Goal: Task Accomplishment & Management: Use online tool/utility

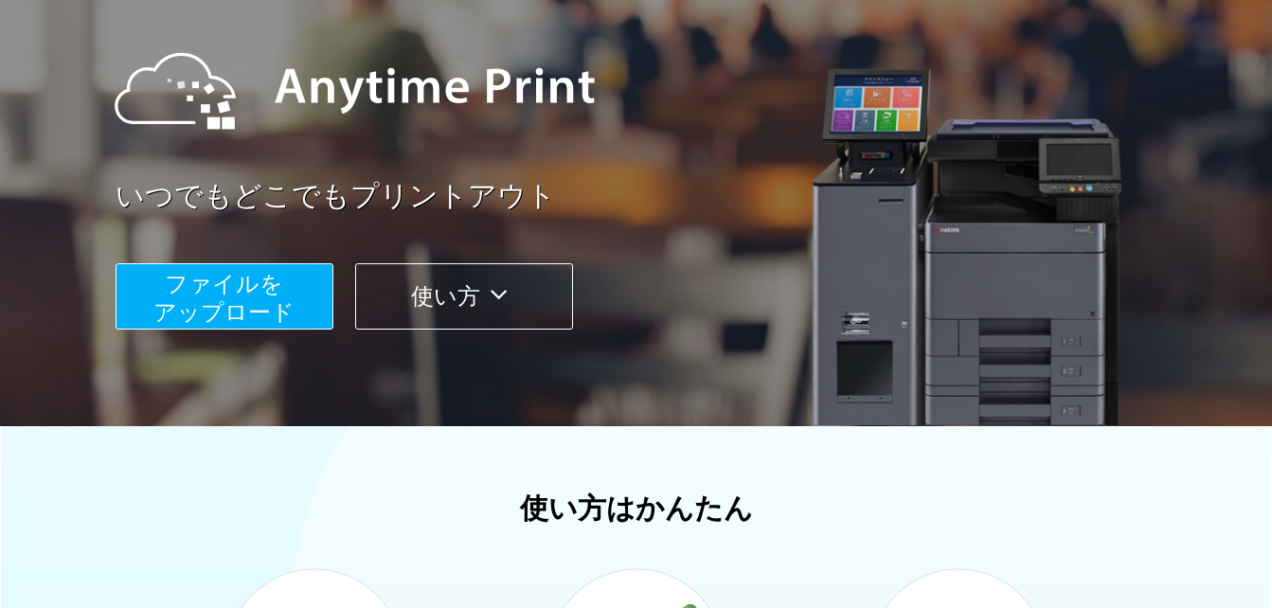
scroll to position [189, 0]
click at [157, 297] on span "ファイルを ​​アップロード" at bounding box center [223, 298] width 141 height 54
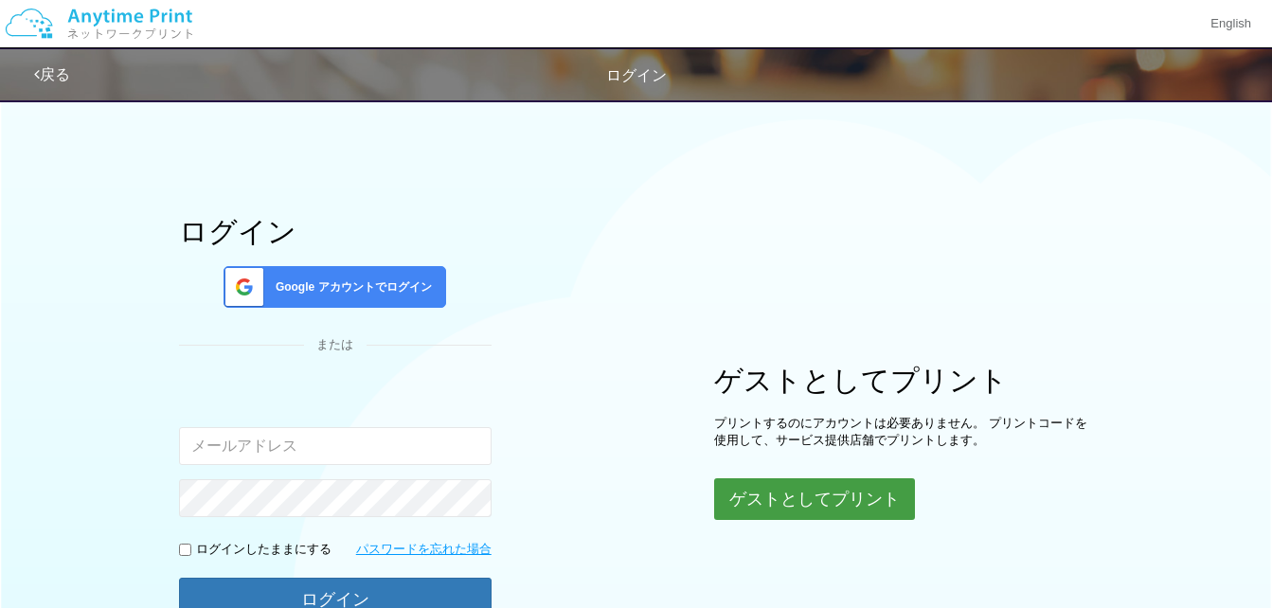
click at [765, 488] on button "ゲストとしてプリント" at bounding box center [814, 499] width 201 height 42
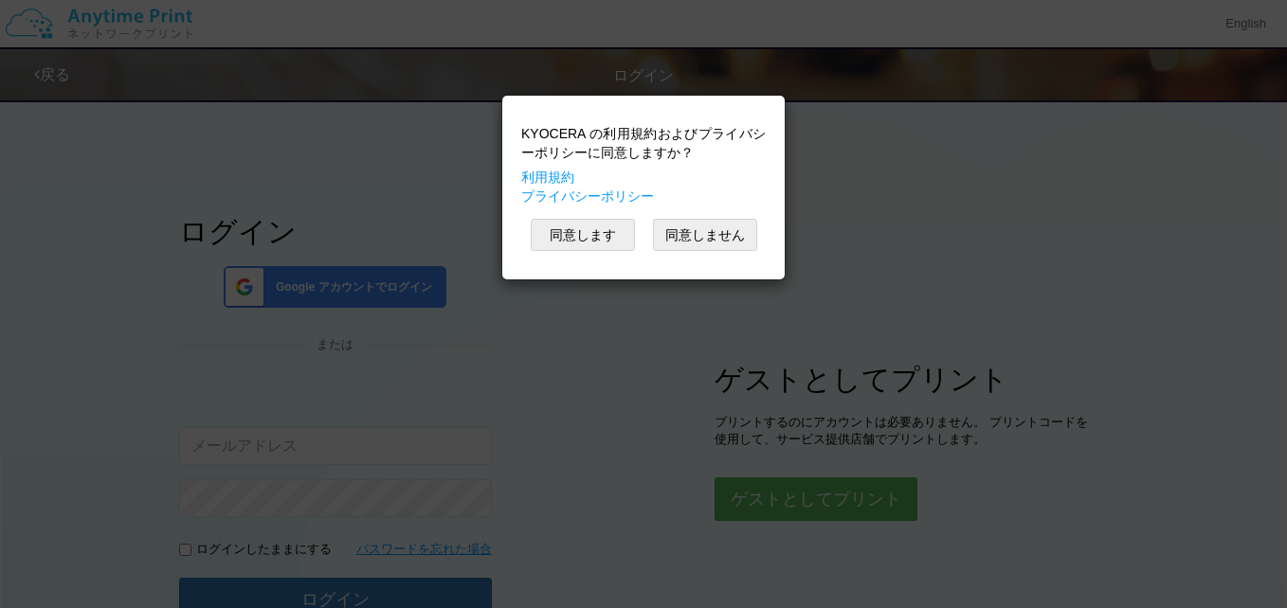
click at [685, 305] on div "KYOCERA の利用規約およびプライバシーポリシーに同意しますか？ 利用規約 プライバシーポリシー 同意します 同意しません" at bounding box center [643, 304] width 1287 height 608
click at [713, 218] on div "KYOCERA の利用規約およびプライバシーポリシーに同意しますか？ 利用規約 プライバシーポリシー 同意します 同意しません" at bounding box center [643, 187] width 263 height 165
click at [701, 231] on button "同意しません" at bounding box center [705, 235] width 104 height 32
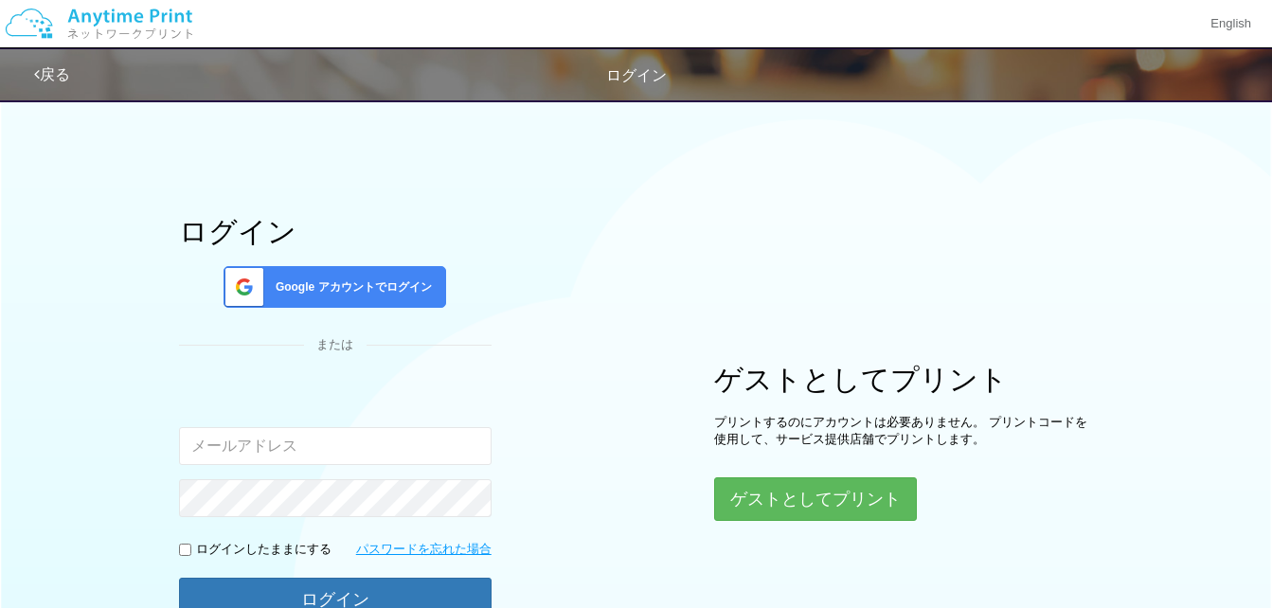
click at [318, 280] on span "Google アカウントでログイン" at bounding box center [350, 288] width 164 height 16
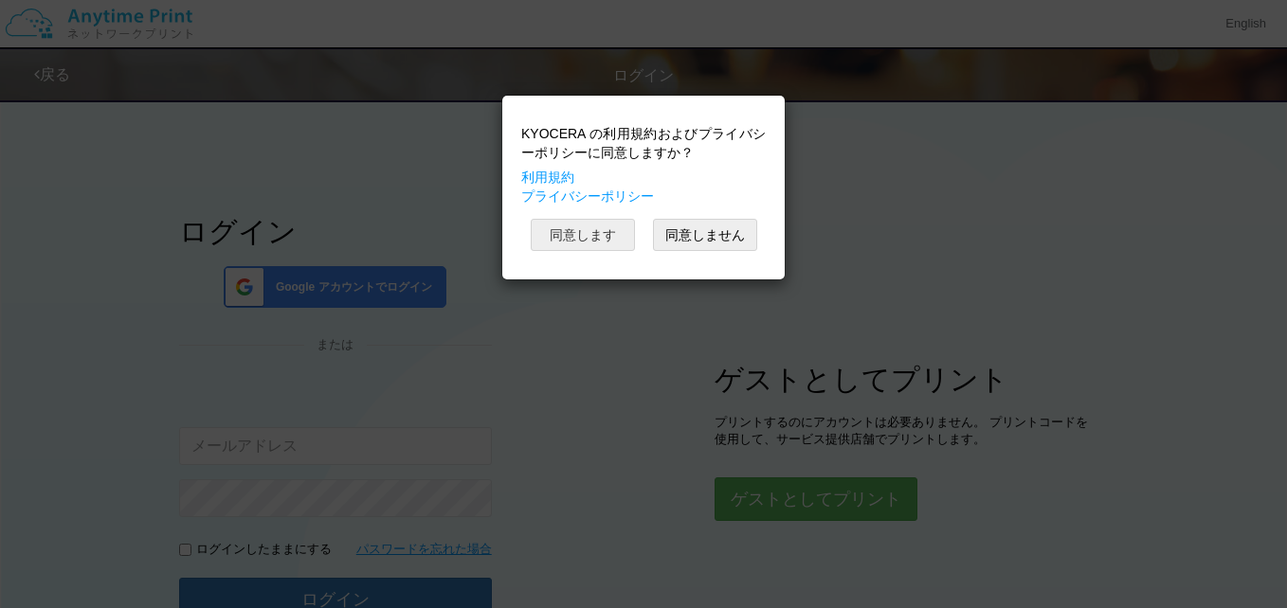
click at [603, 227] on button "同意します" at bounding box center [583, 235] width 104 height 32
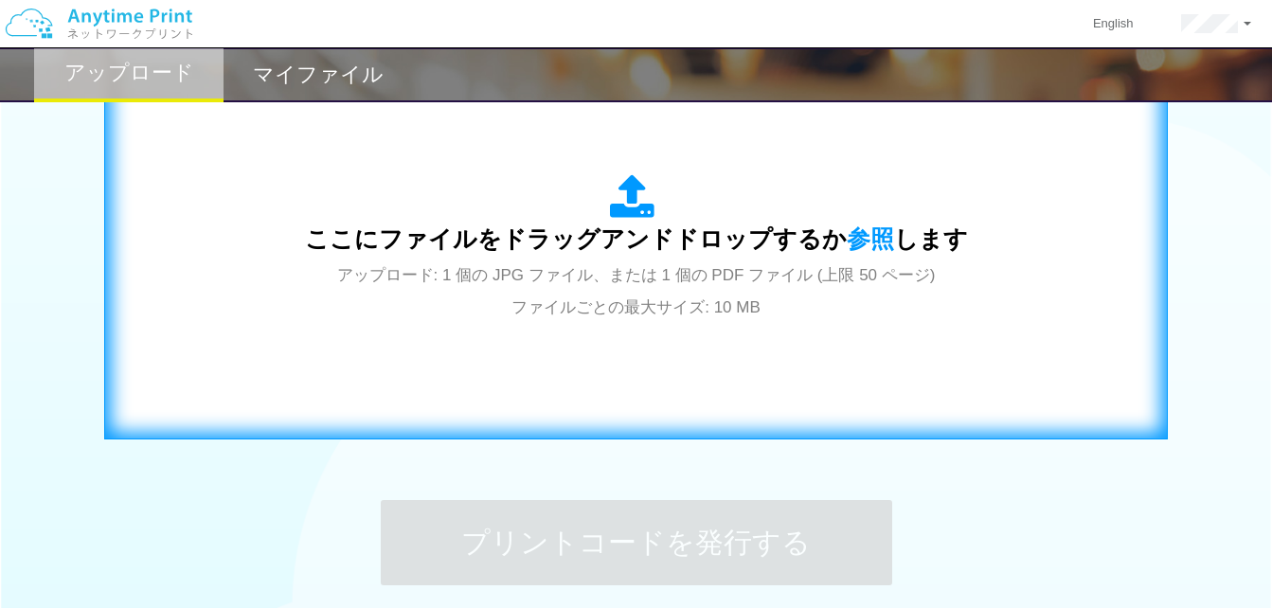
scroll to position [663, 0]
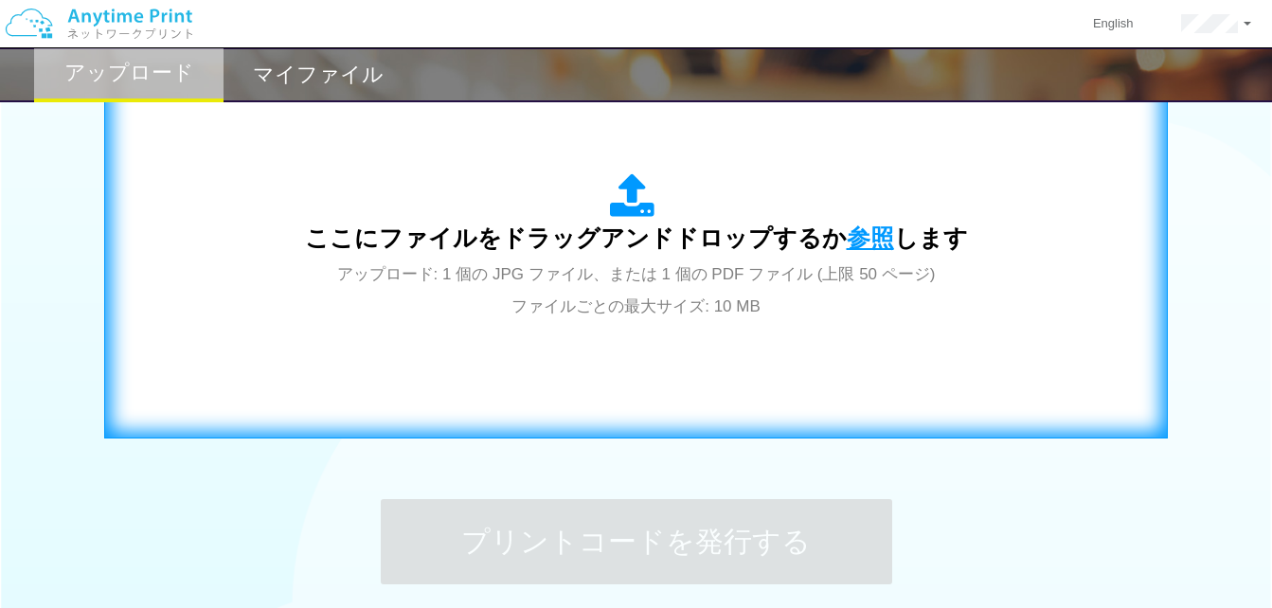
click at [875, 230] on span "参照" at bounding box center [870, 238] width 47 height 27
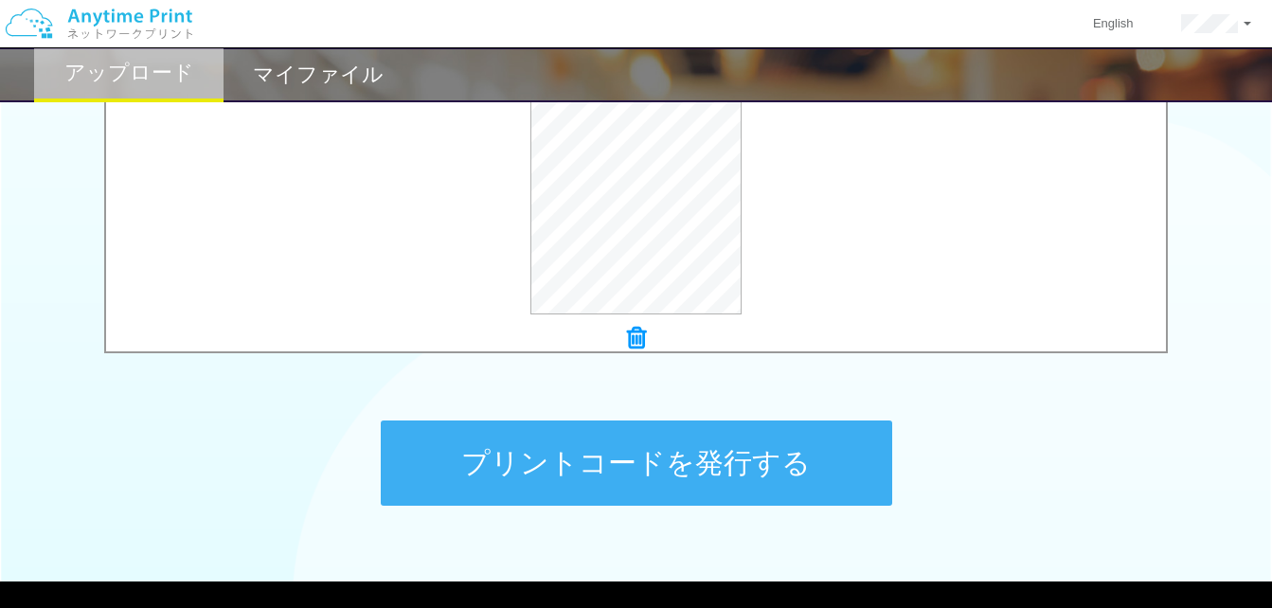
scroll to position [758, 0]
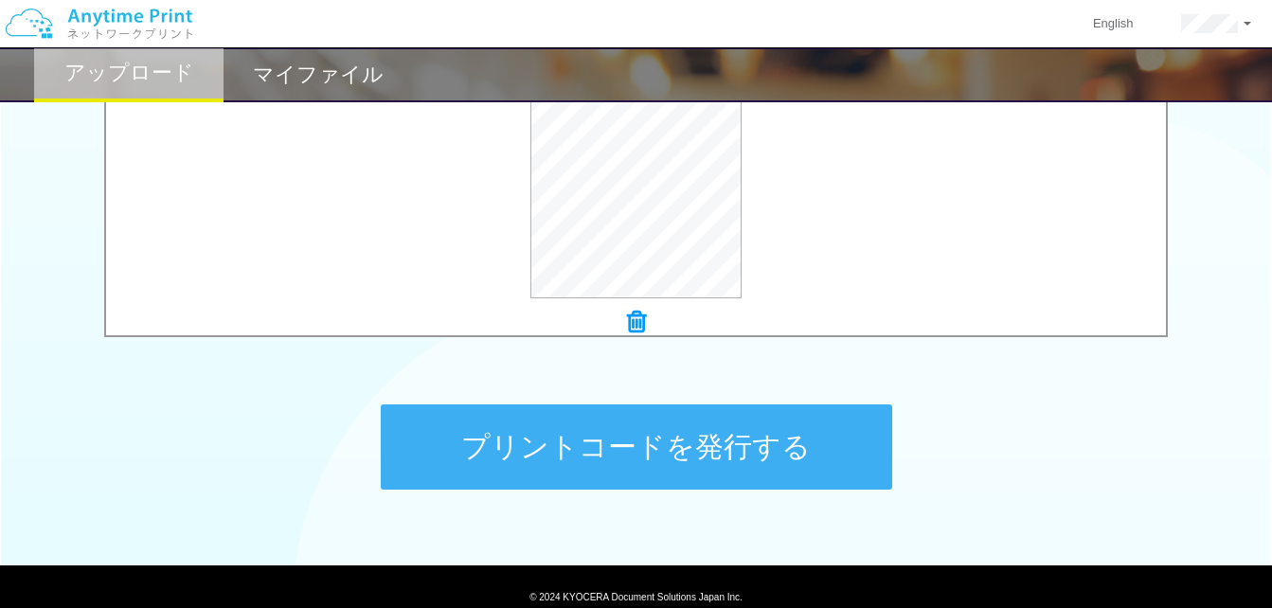
click at [793, 447] on button "プリントコードを発行する" at bounding box center [637, 447] width 512 height 85
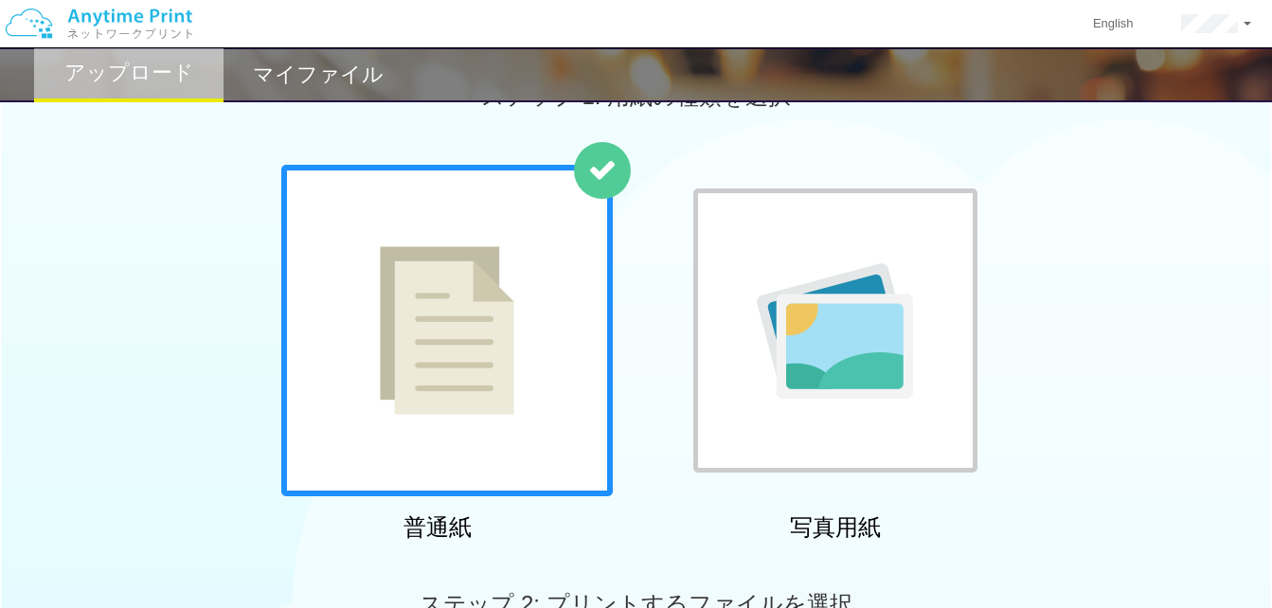
scroll to position [0, 0]
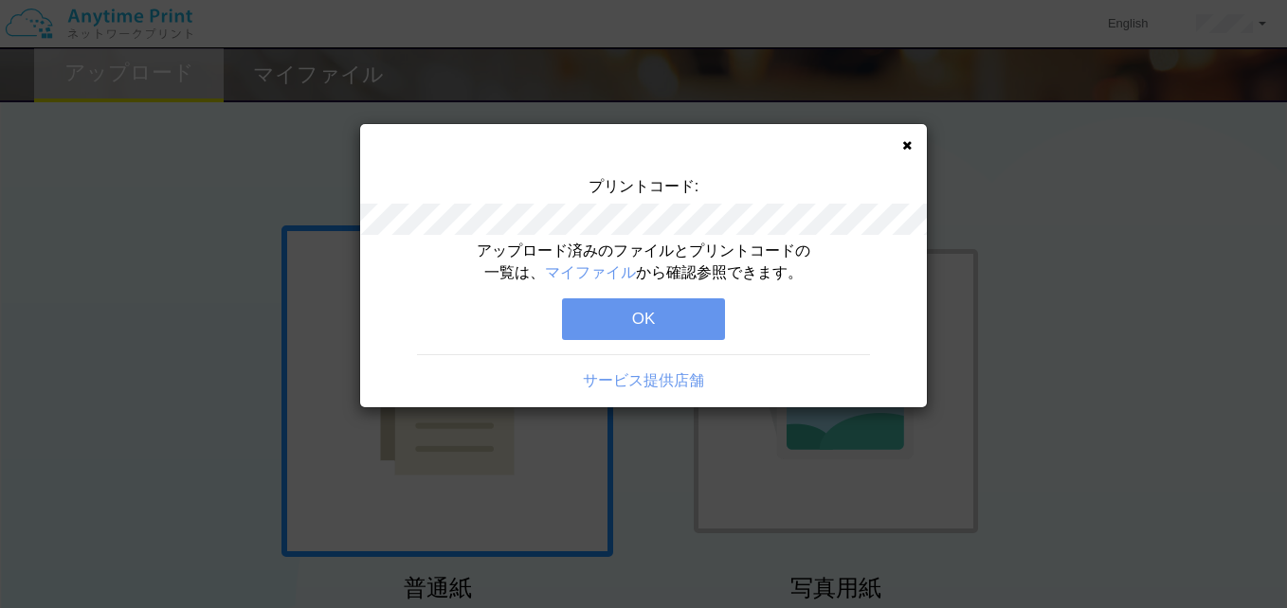
click at [662, 322] on button "OK" at bounding box center [643, 319] width 163 height 42
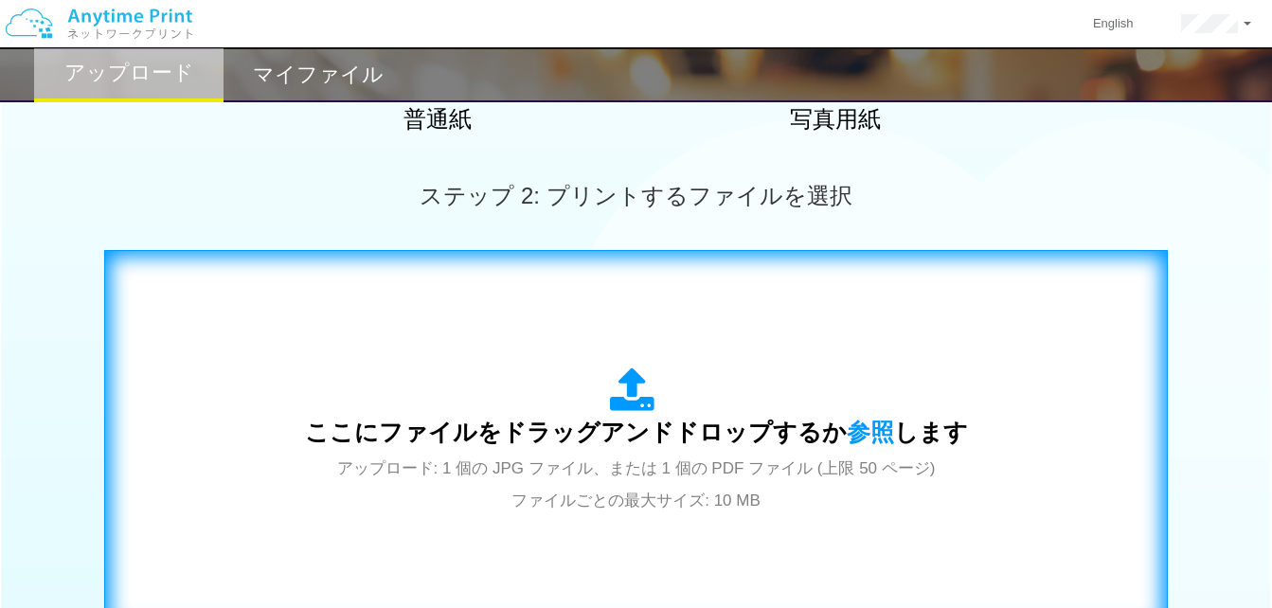
scroll to position [568, 0]
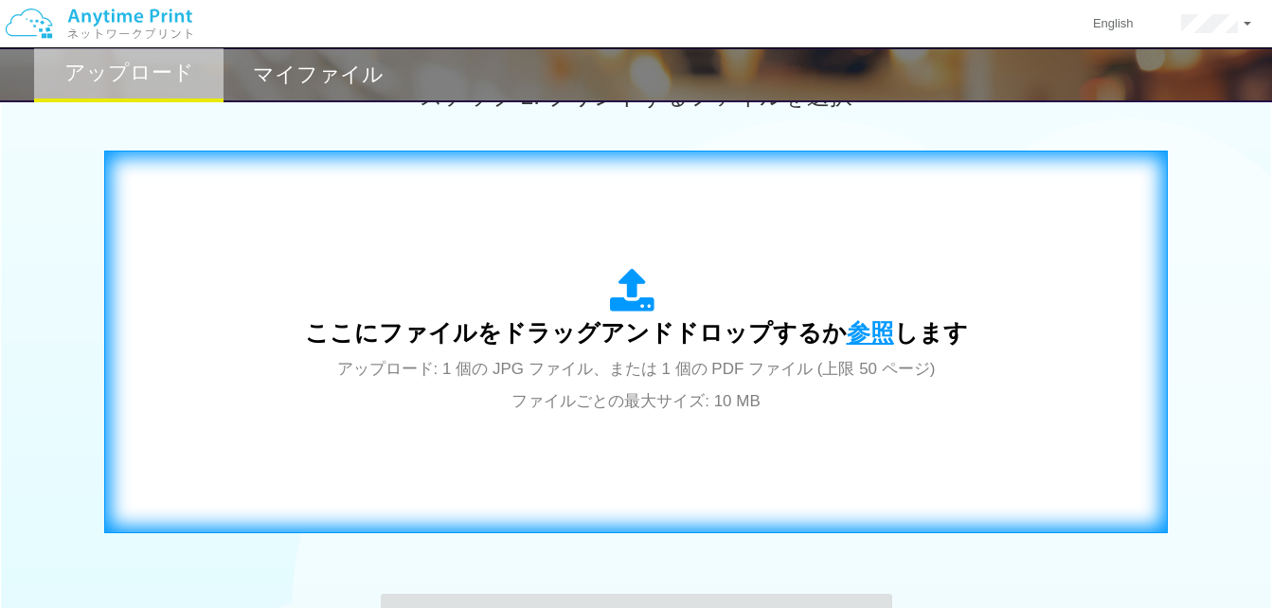
click at [849, 325] on span "参照" at bounding box center [870, 332] width 47 height 27
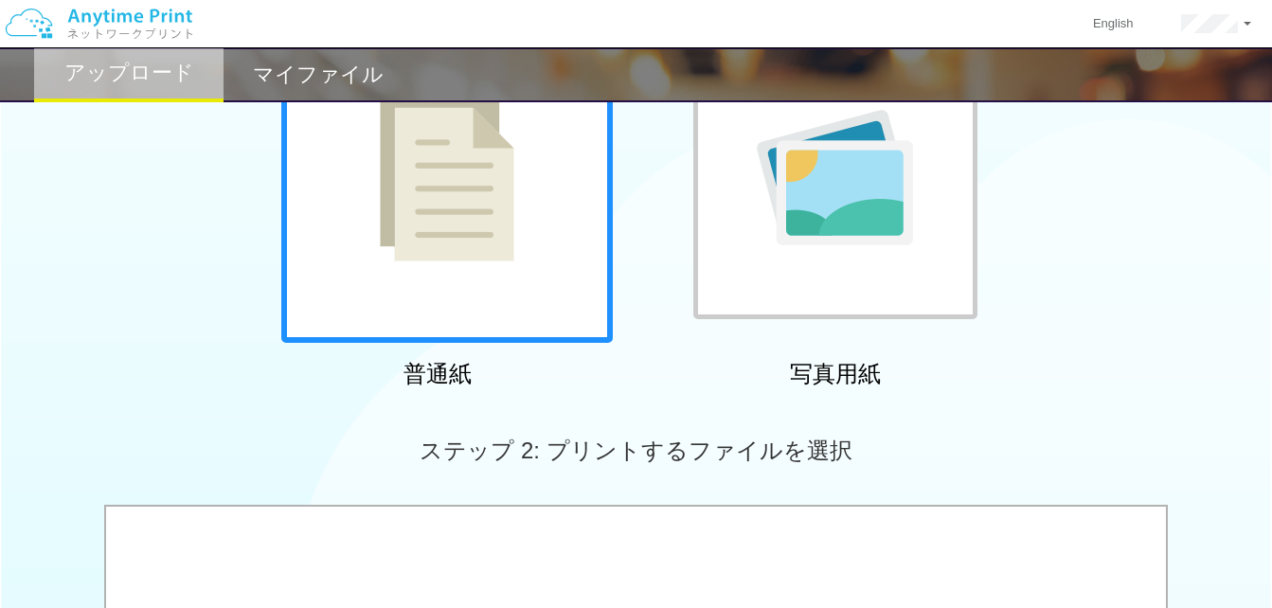
scroll to position [0, 0]
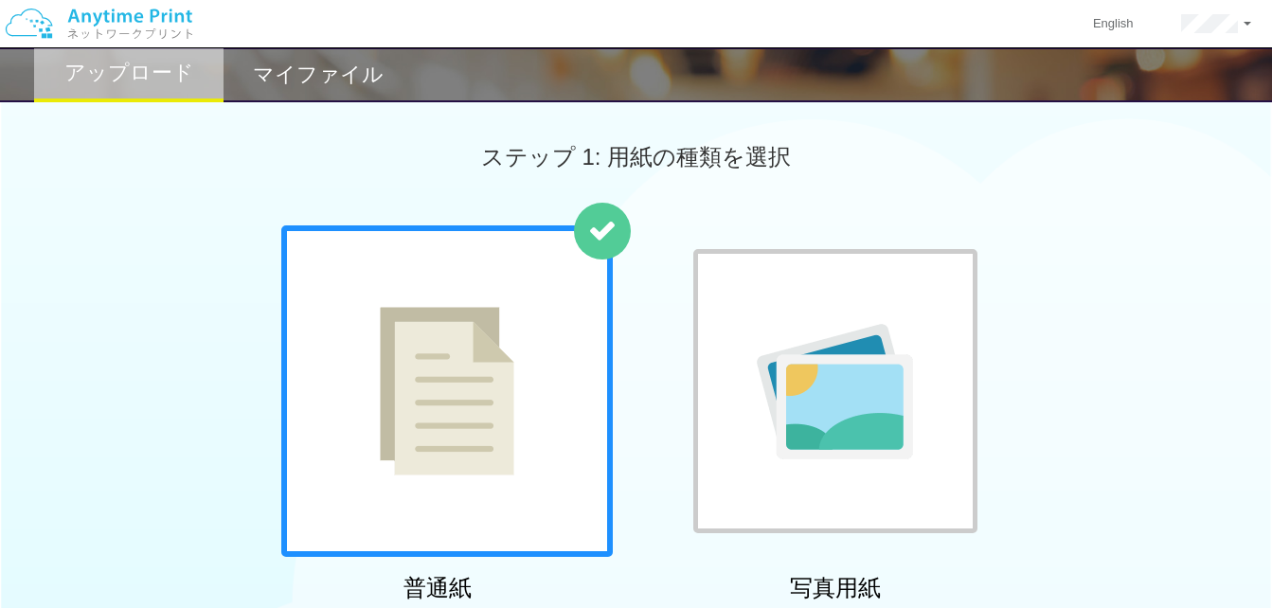
click at [266, 86] on h2 "マイファイル" at bounding box center [318, 74] width 131 height 23
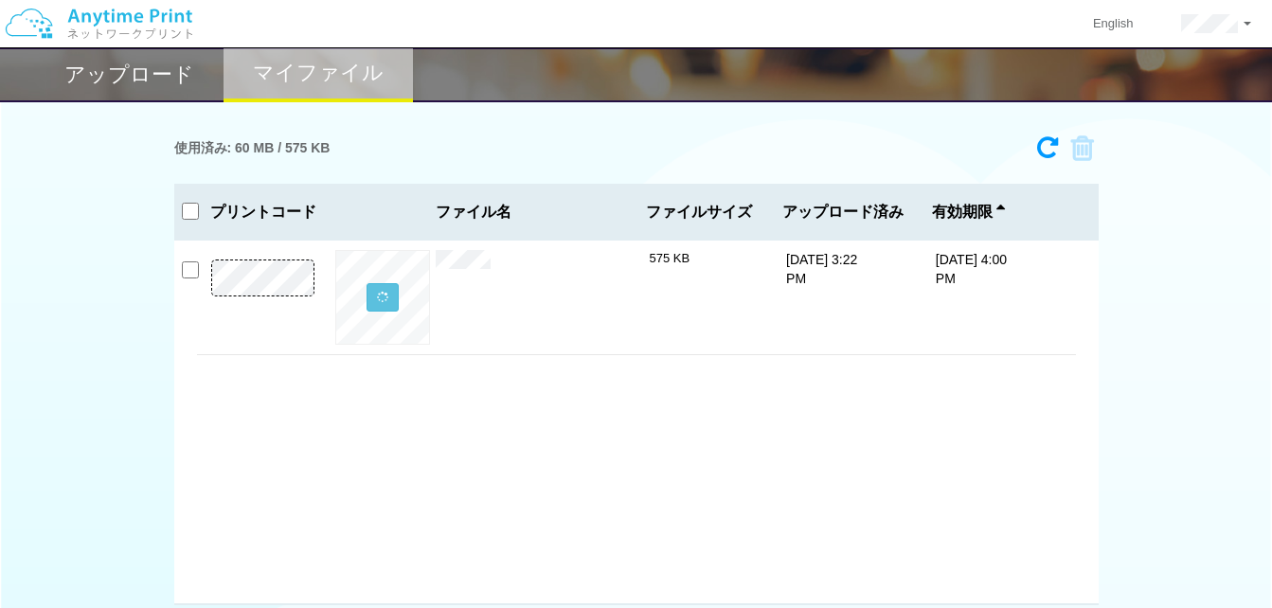
click at [104, 74] on h2 "アップロード" at bounding box center [129, 74] width 130 height 23
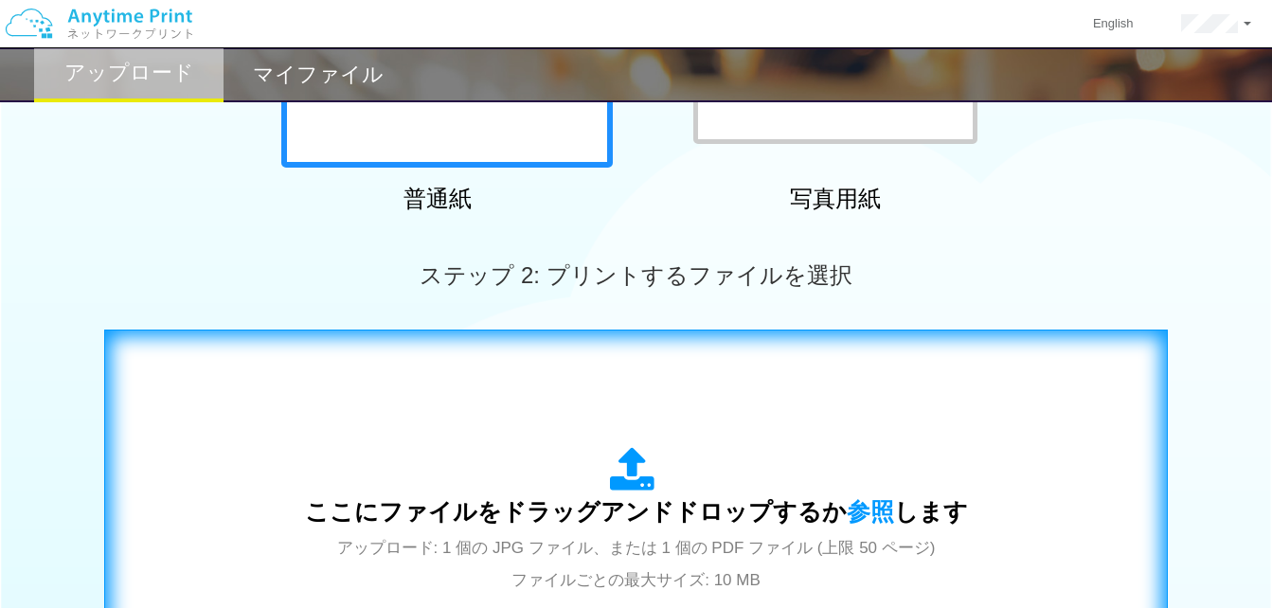
scroll to position [568, 0]
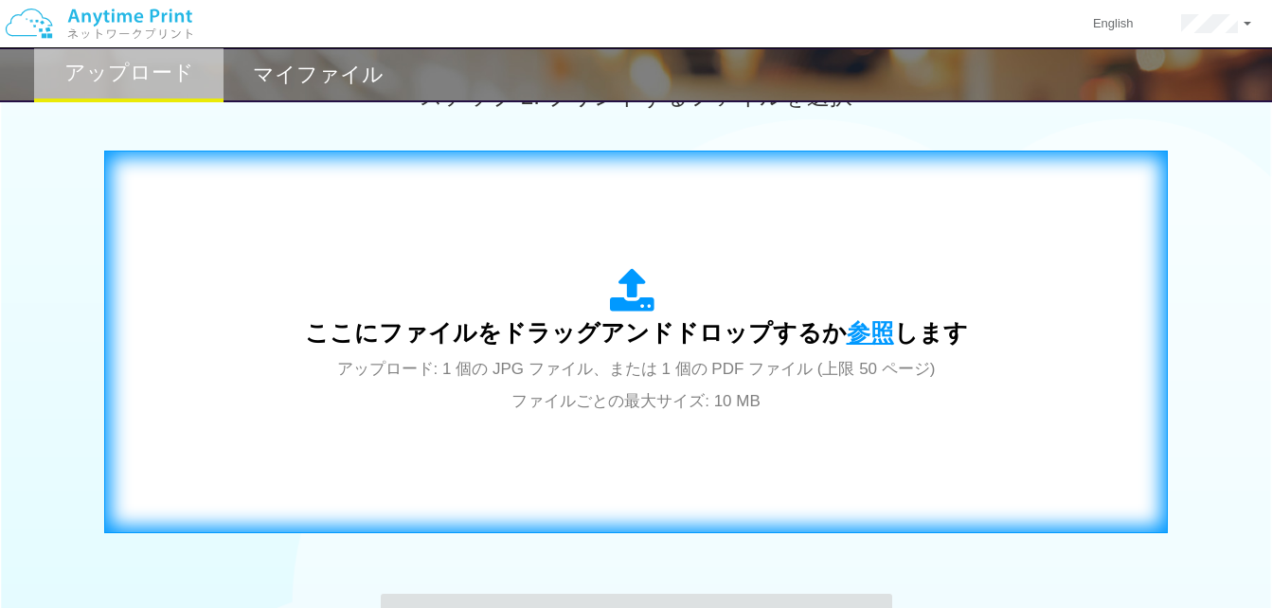
click at [869, 330] on span "参照" at bounding box center [870, 332] width 47 height 27
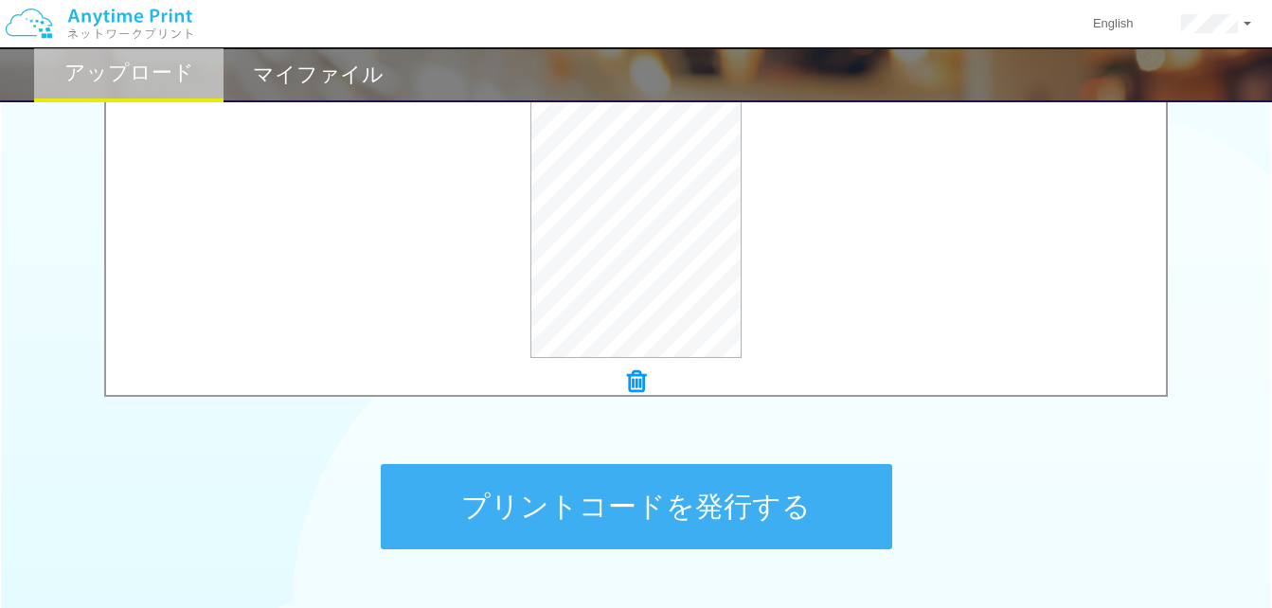
scroll to position [833, 0]
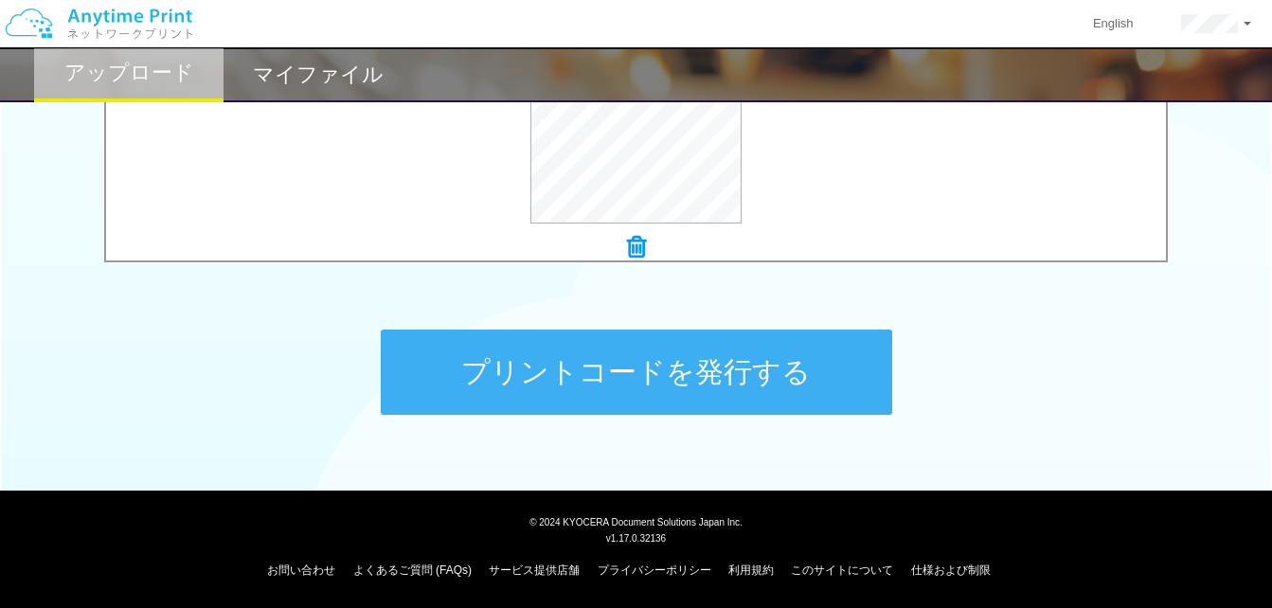
click at [586, 357] on button "プリントコードを発行する" at bounding box center [637, 372] width 512 height 85
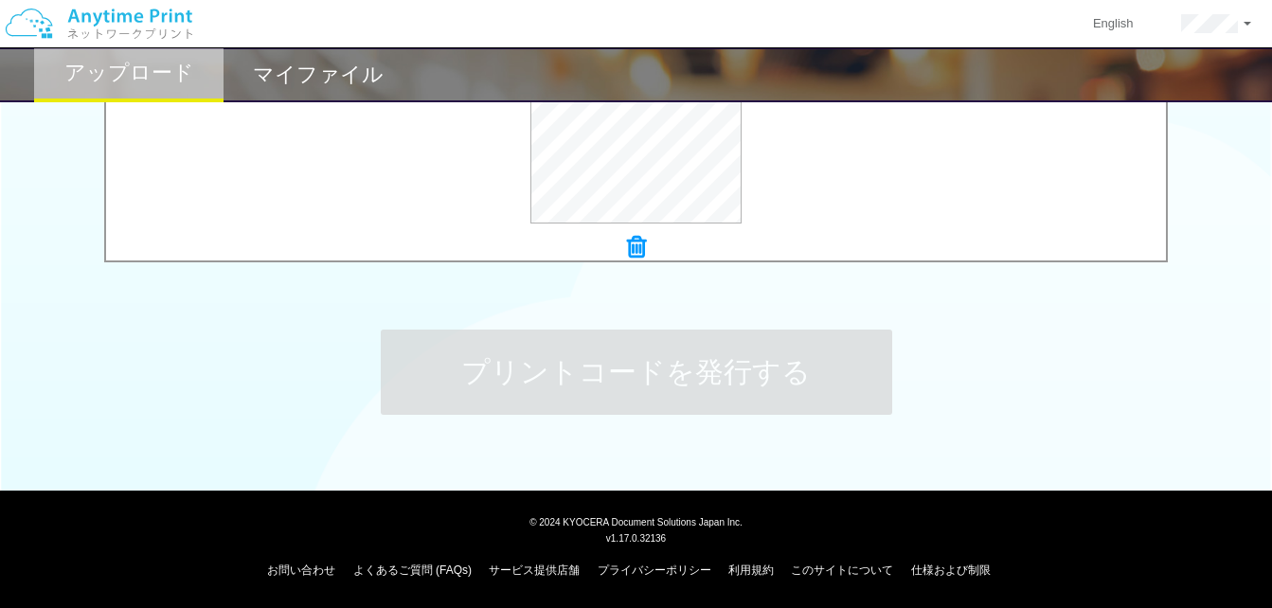
scroll to position [0, 0]
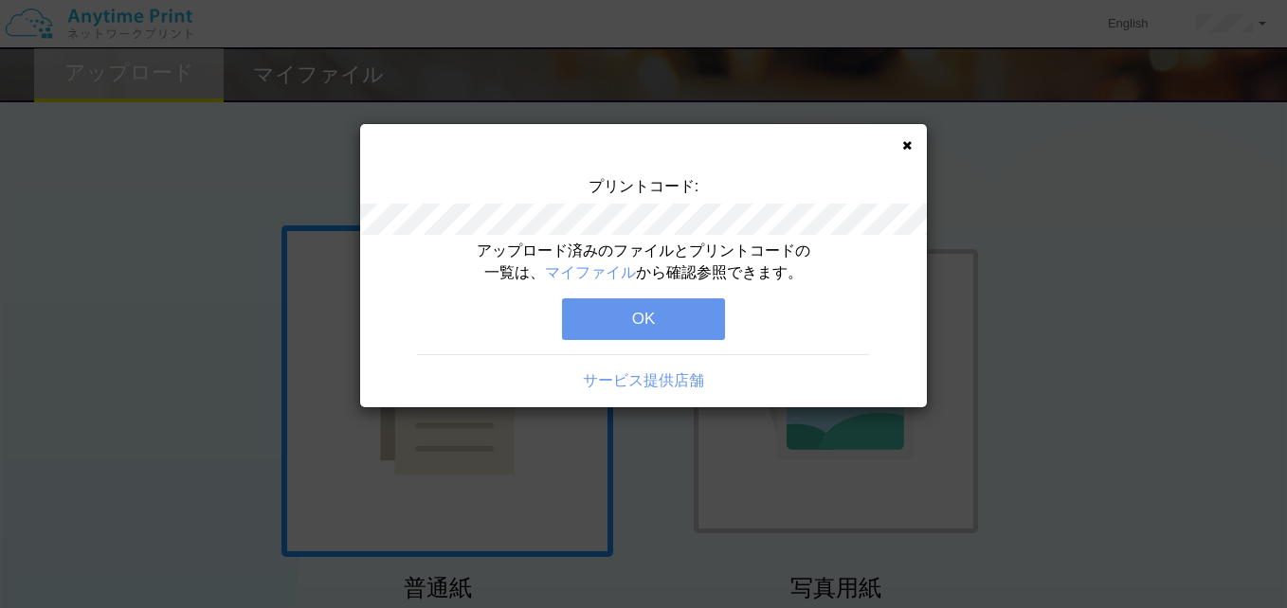
click at [628, 309] on button "OK" at bounding box center [643, 319] width 163 height 42
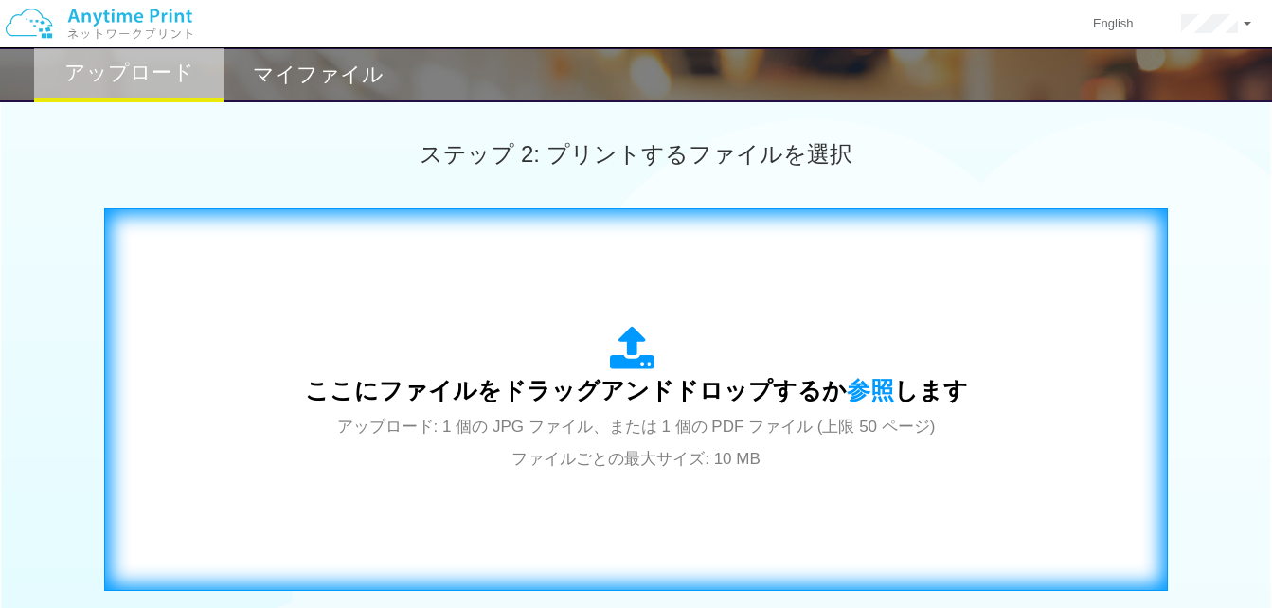
scroll to position [663, 0]
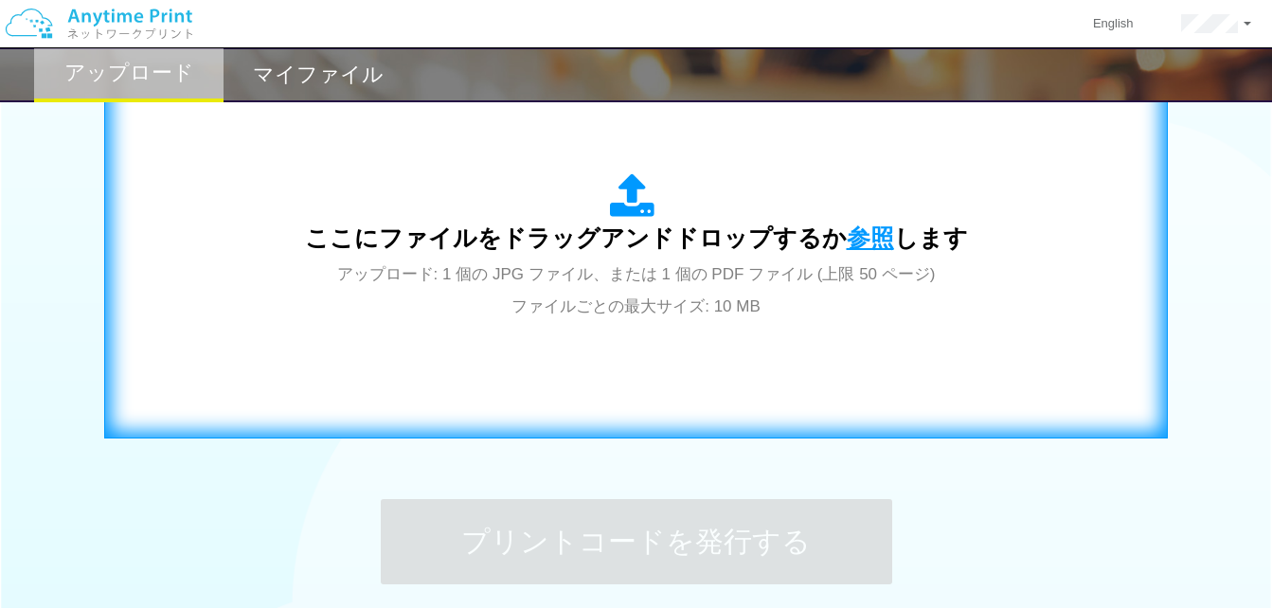
click at [849, 225] on span "参照" at bounding box center [870, 238] width 47 height 27
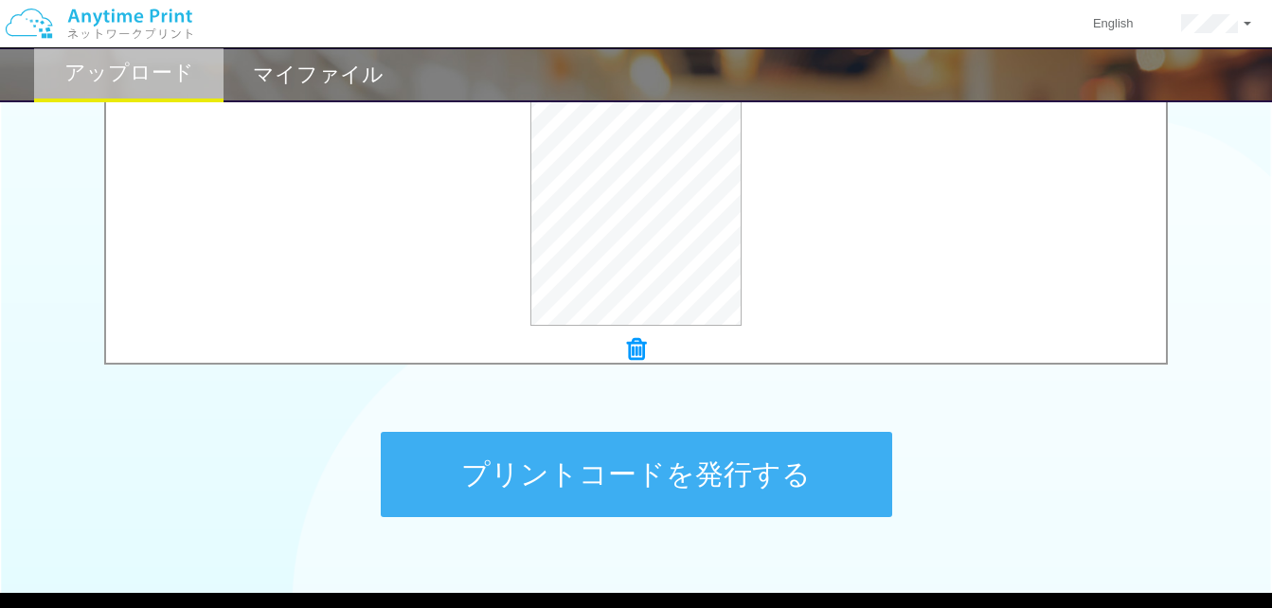
scroll to position [758, 0]
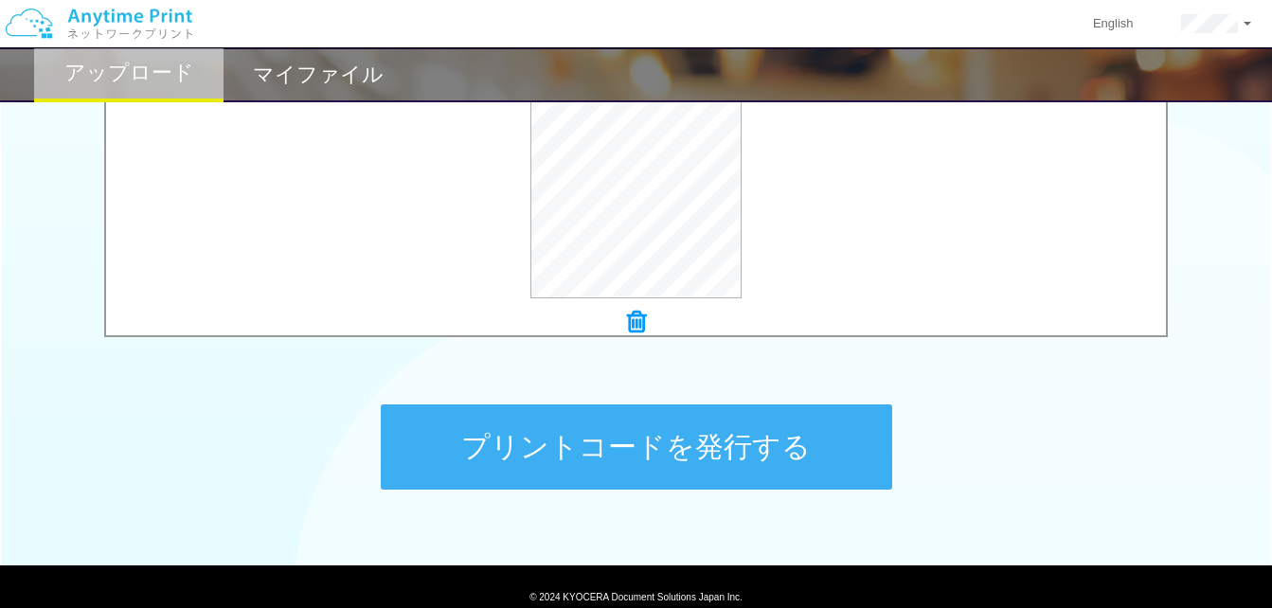
click at [736, 460] on button "プリントコードを発行する" at bounding box center [637, 447] width 512 height 85
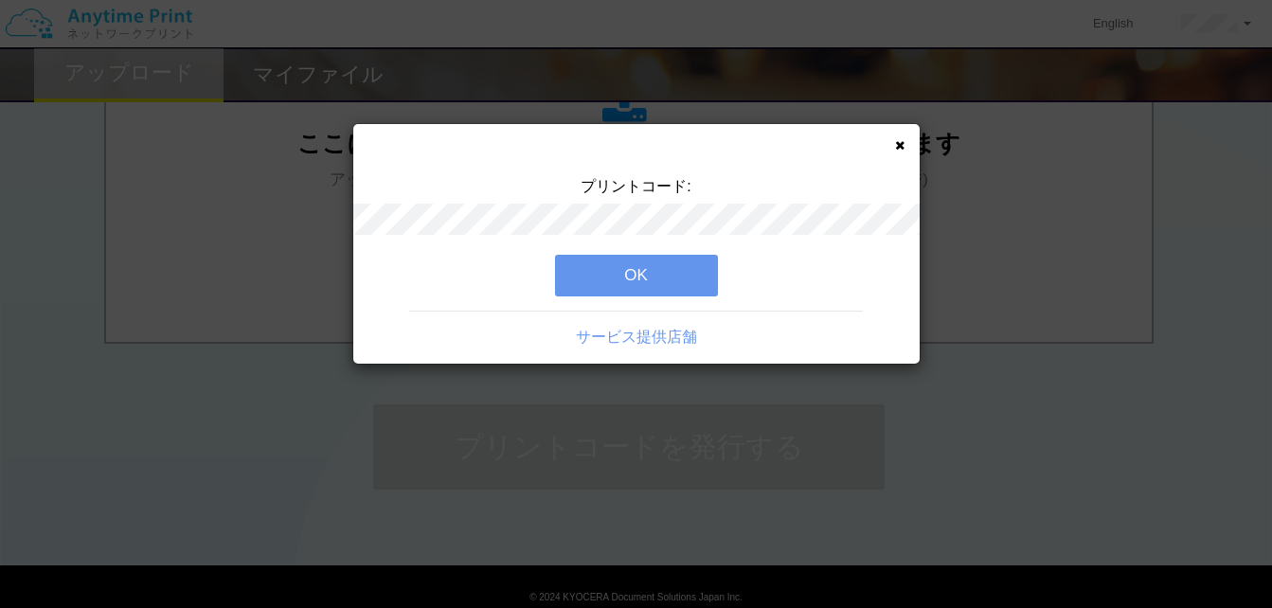
scroll to position [0, 0]
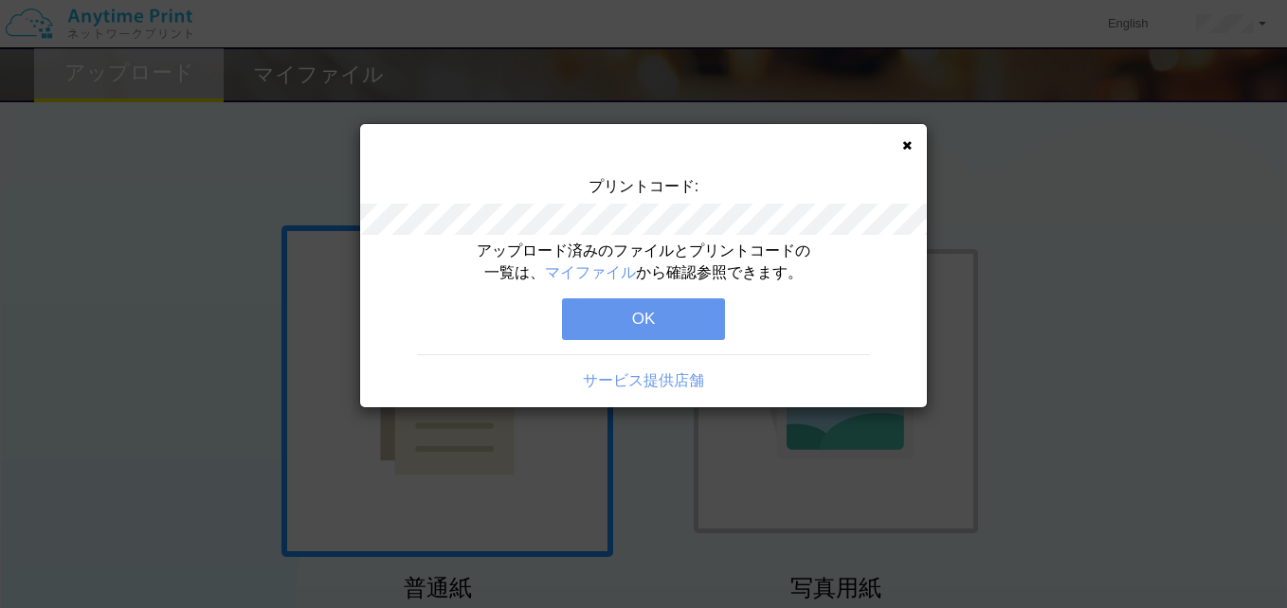
click at [644, 334] on button "OK" at bounding box center [643, 319] width 163 height 42
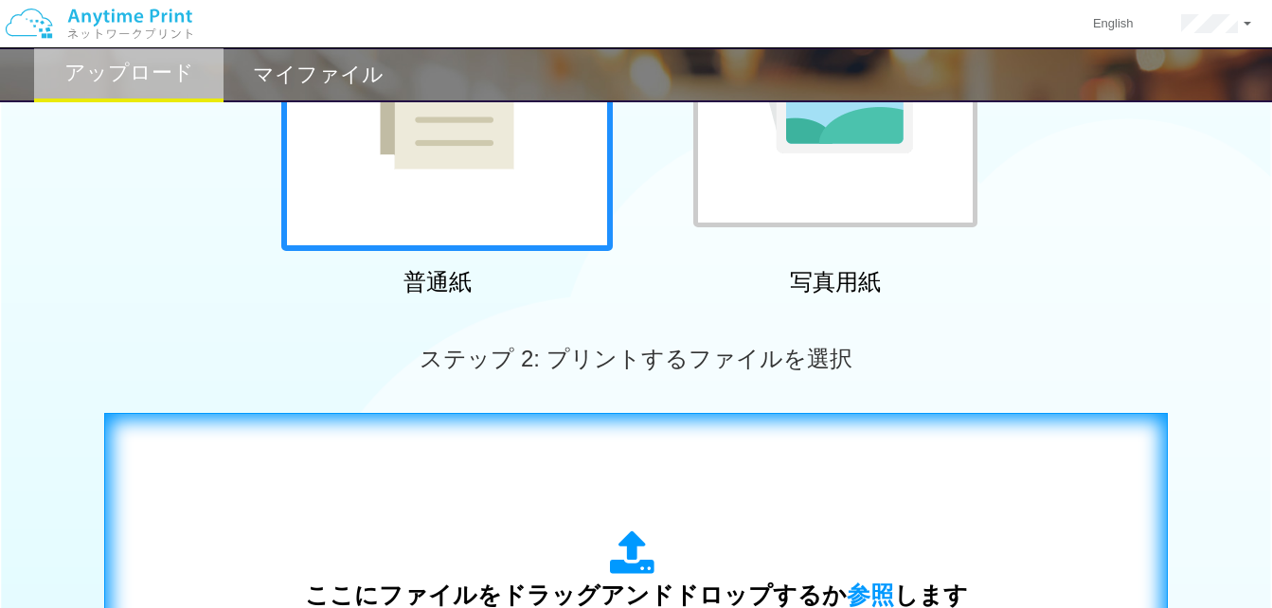
scroll to position [663, 0]
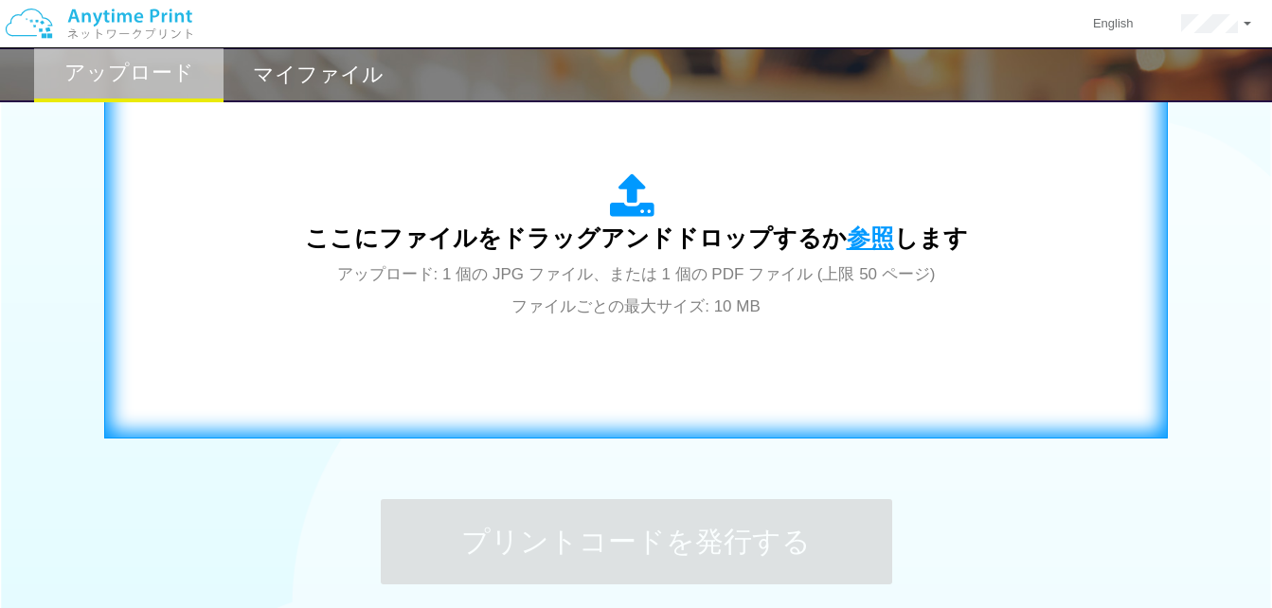
click at [855, 233] on span "参照" at bounding box center [870, 238] width 47 height 27
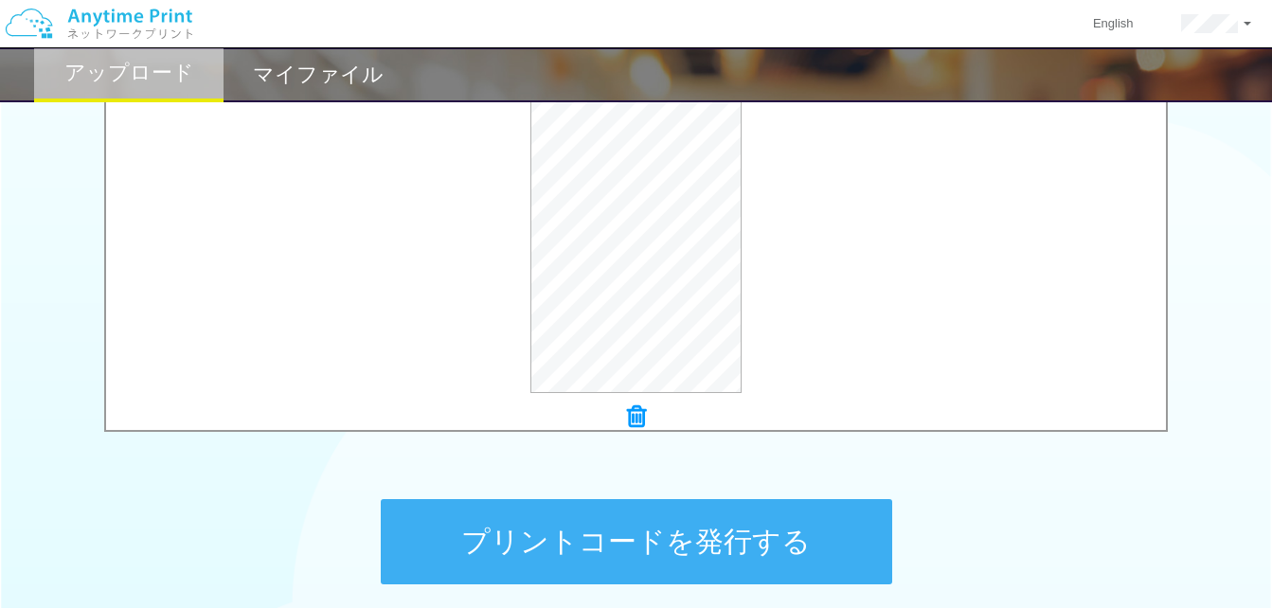
click at [694, 546] on button "プリントコードを発行する" at bounding box center [637, 541] width 512 height 85
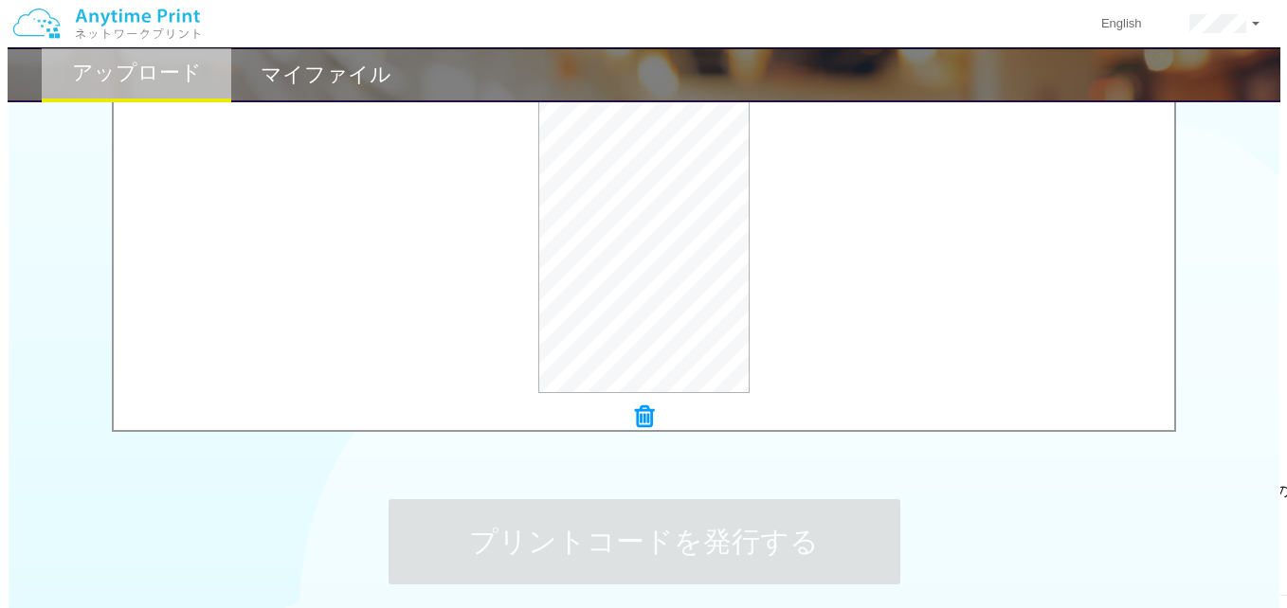
scroll to position [0, 0]
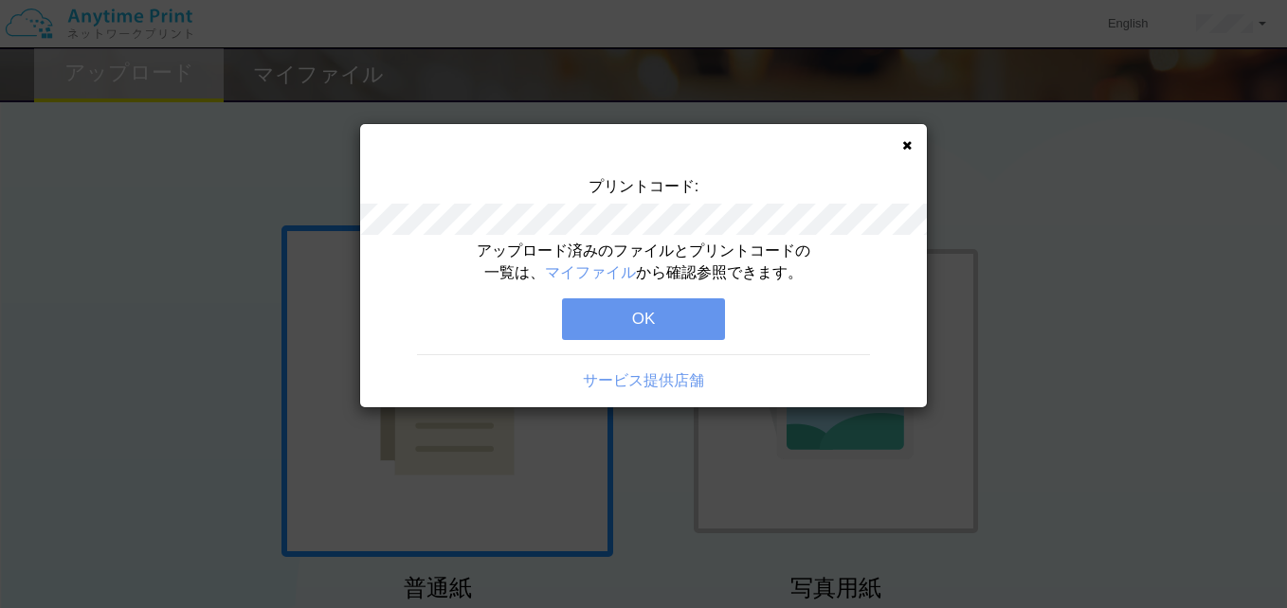
click at [622, 320] on button "OK" at bounding box center [643, 319] width 163 height 42
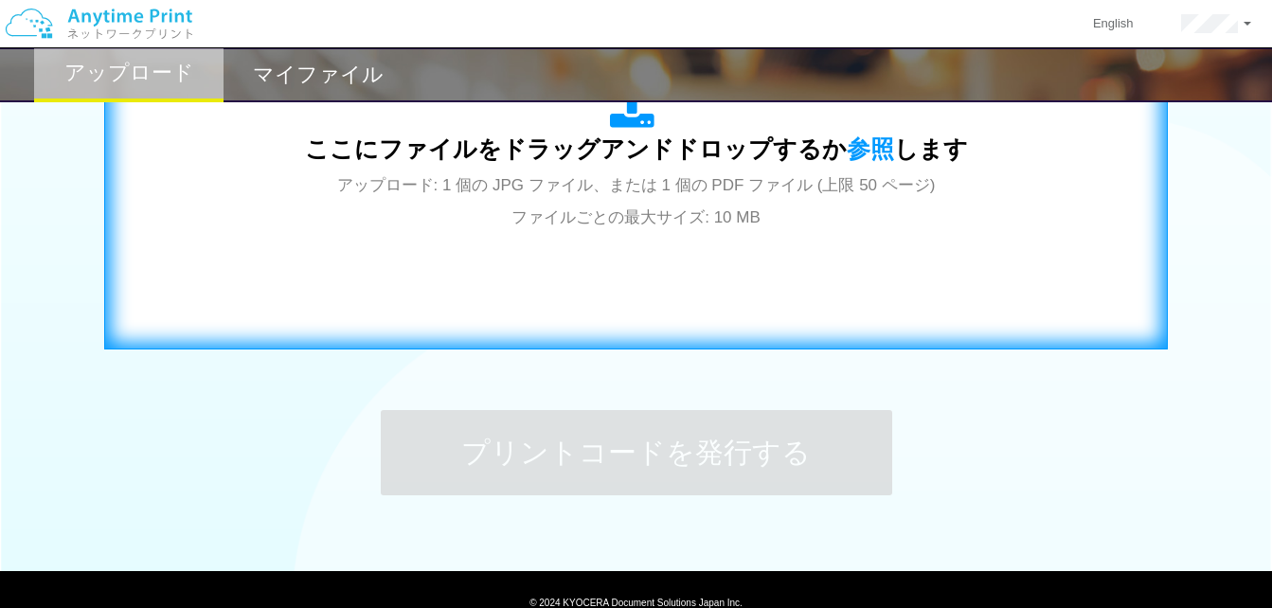
scroll to position [758, 0]
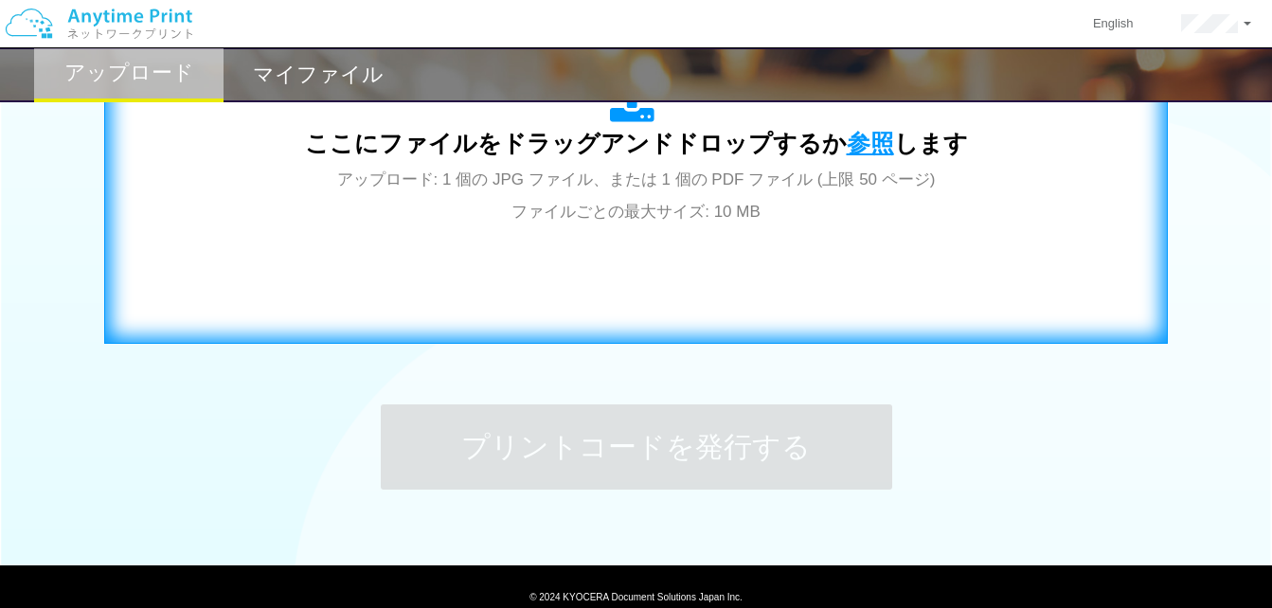
click at [871, 136] on span "参照" at bounding box center [870, 143] width 47 height 27
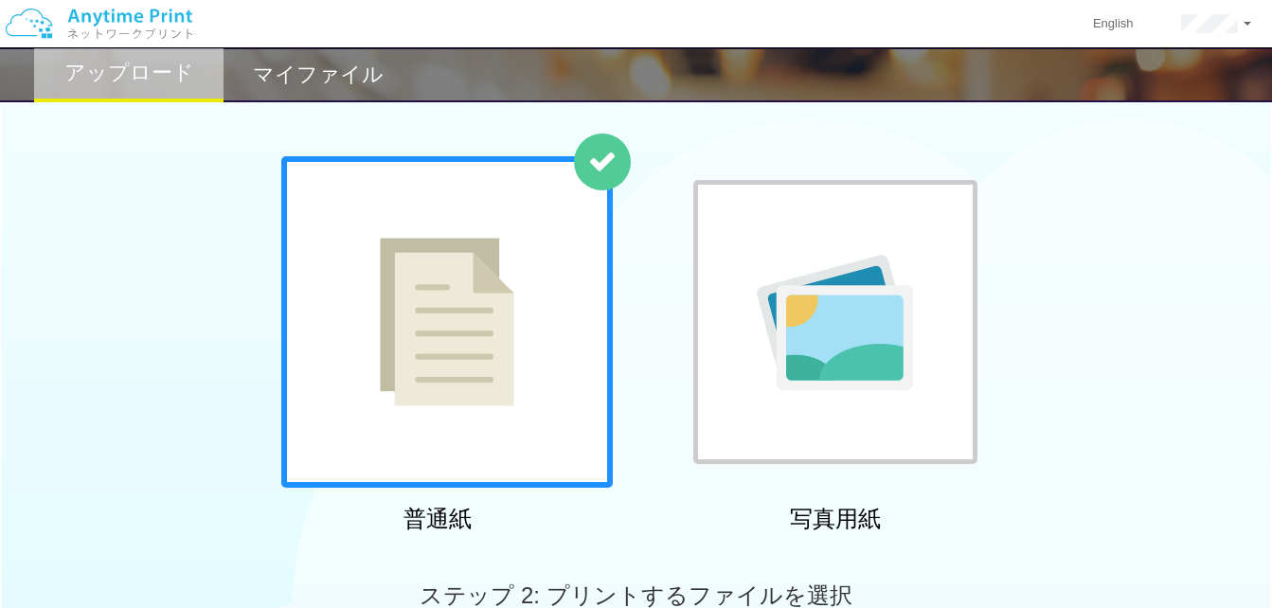
scroll to position [0, 0]
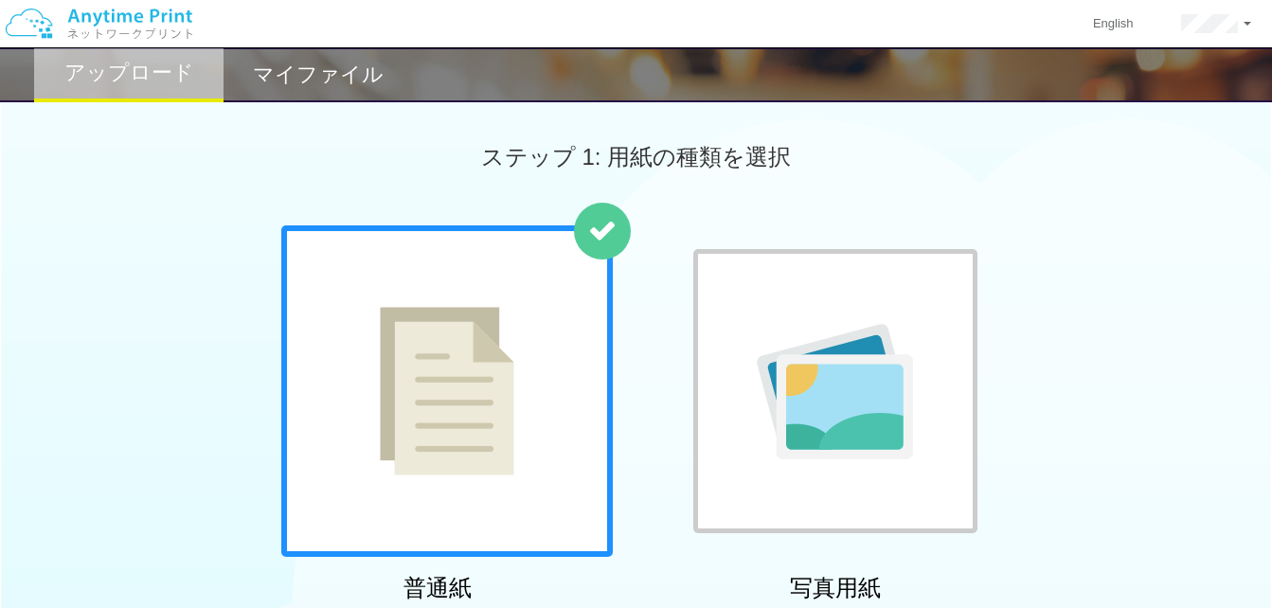
click at [309, 90] on div "マイファイル" at bounding box center [318, 74] width 189 height 55
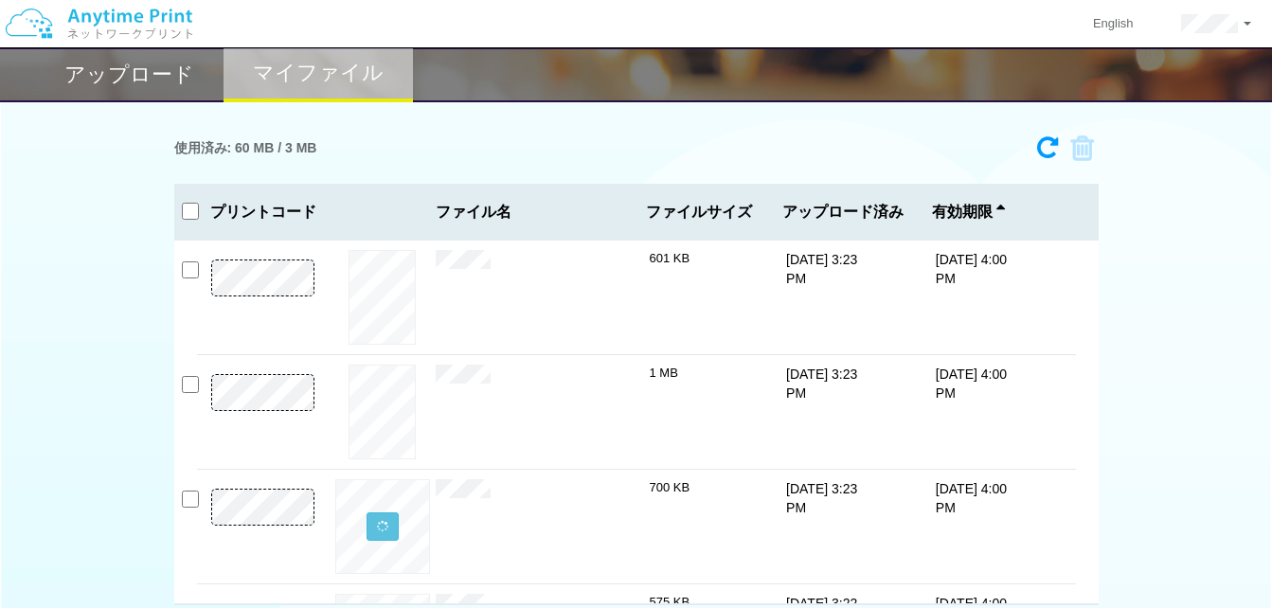
click at [117, 55] on img at bounding box center [99, 24] width 202 height 66
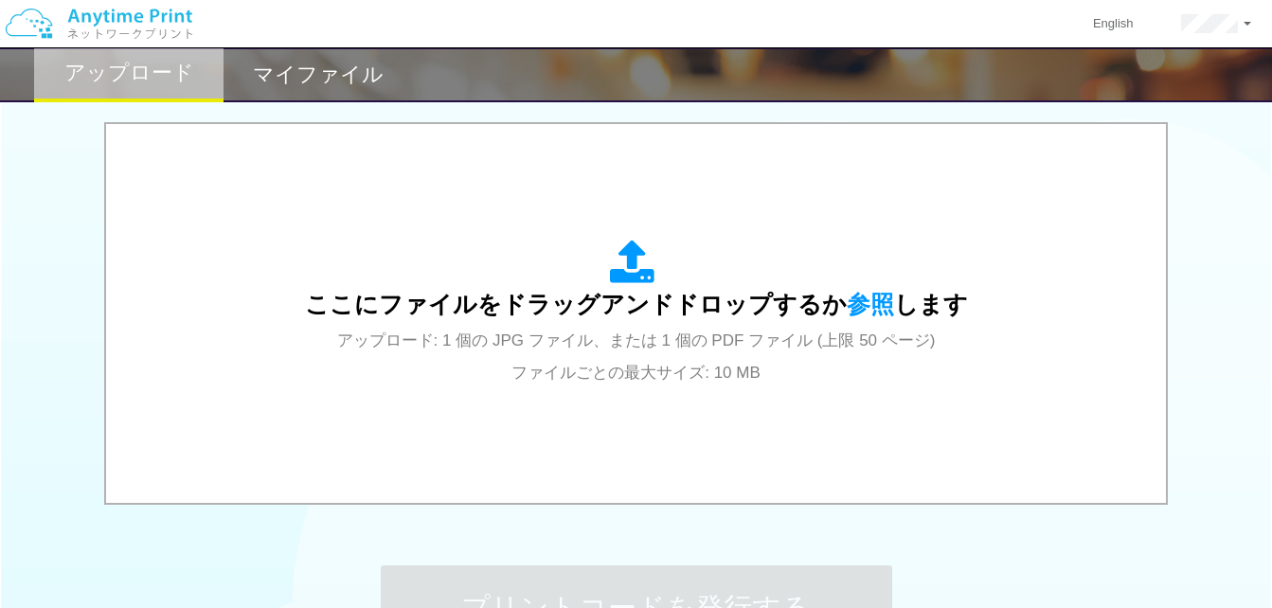
scroll to position [663, 0]
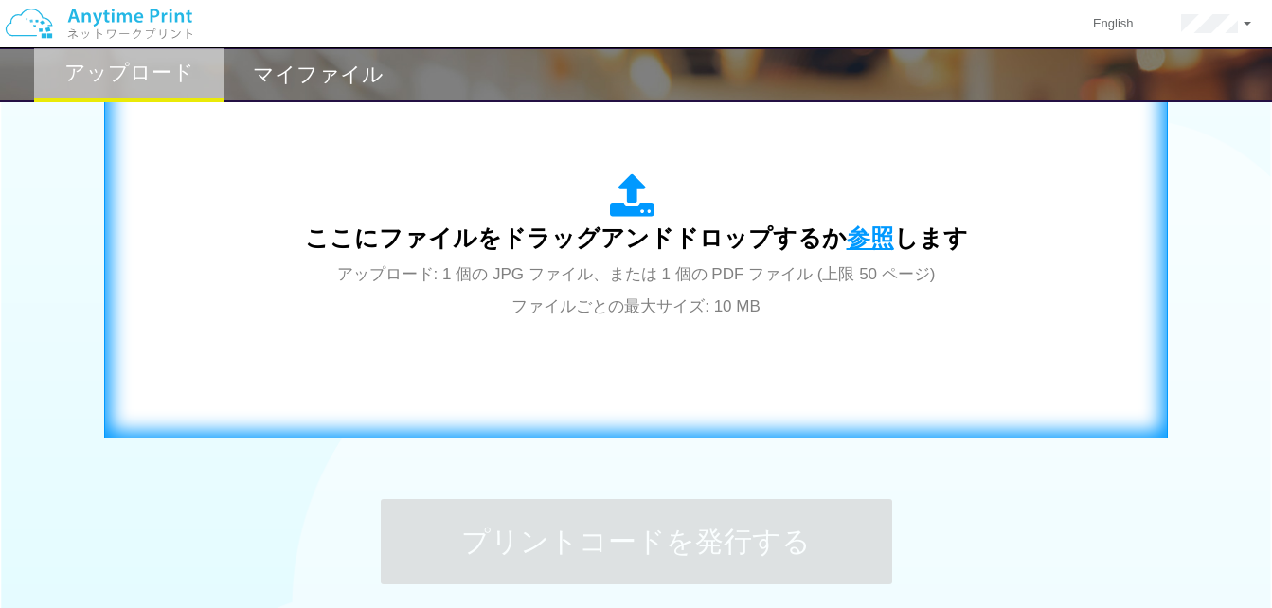
click at [859, 225] on span "参照" at bounding box center [870, 238] width 47 height 27
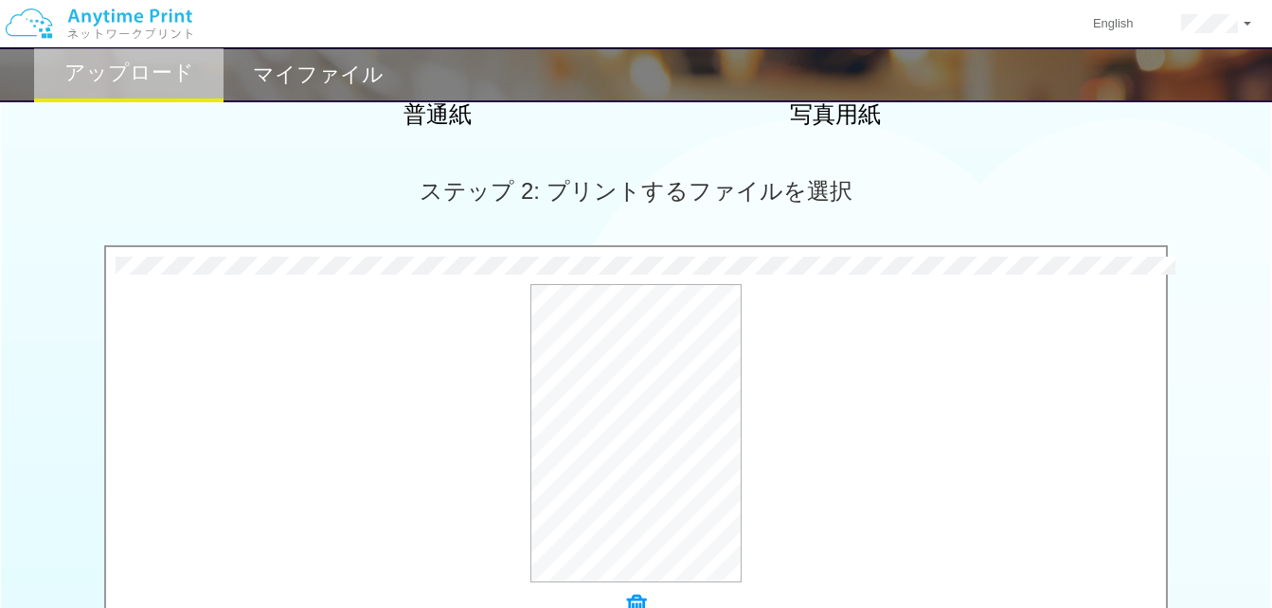
scroll to position [833, 0]
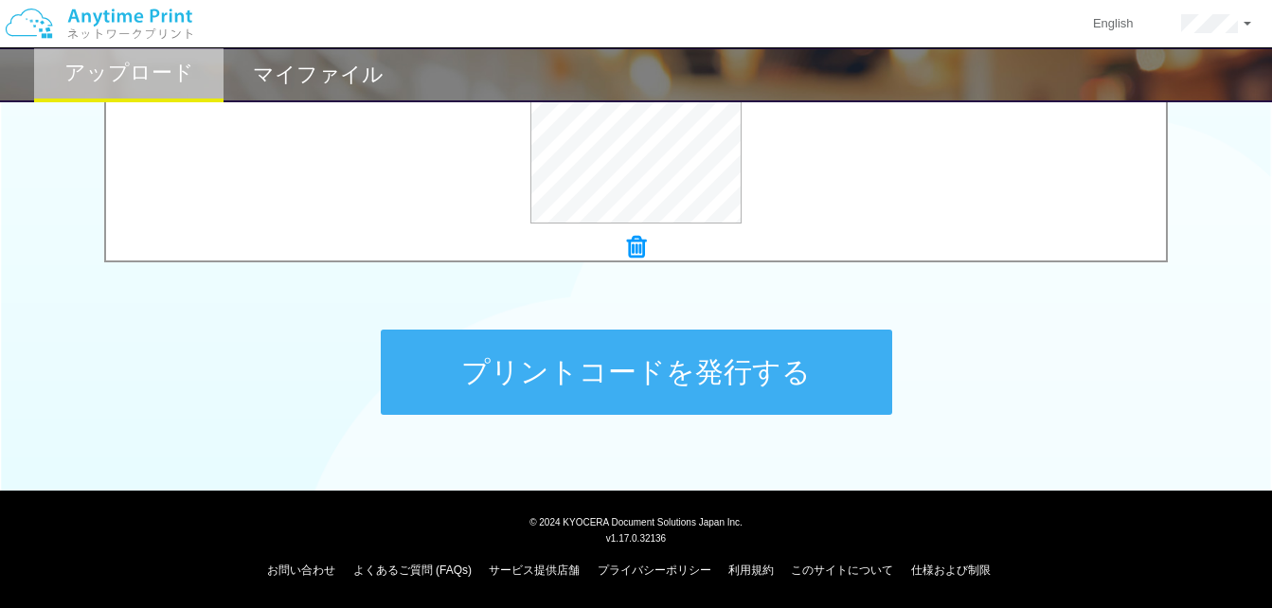
click at [645, 373] on button "プリントコードを発行する" at bounding box center [637, 372] width 512 height 85
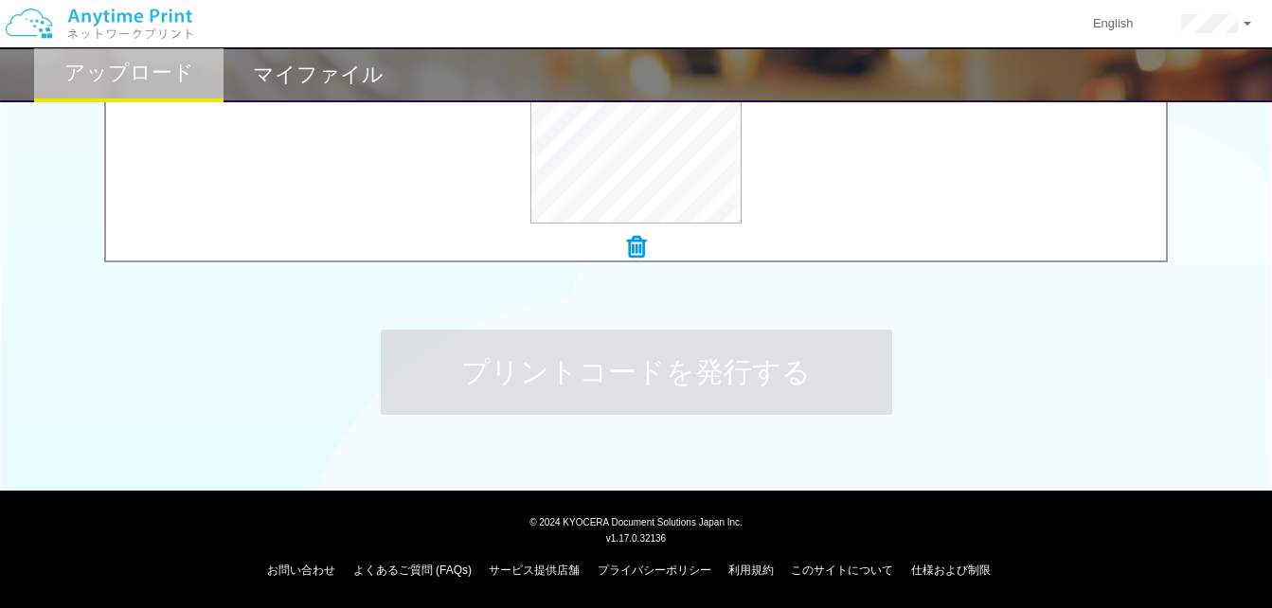
scroll to position [0, 0]
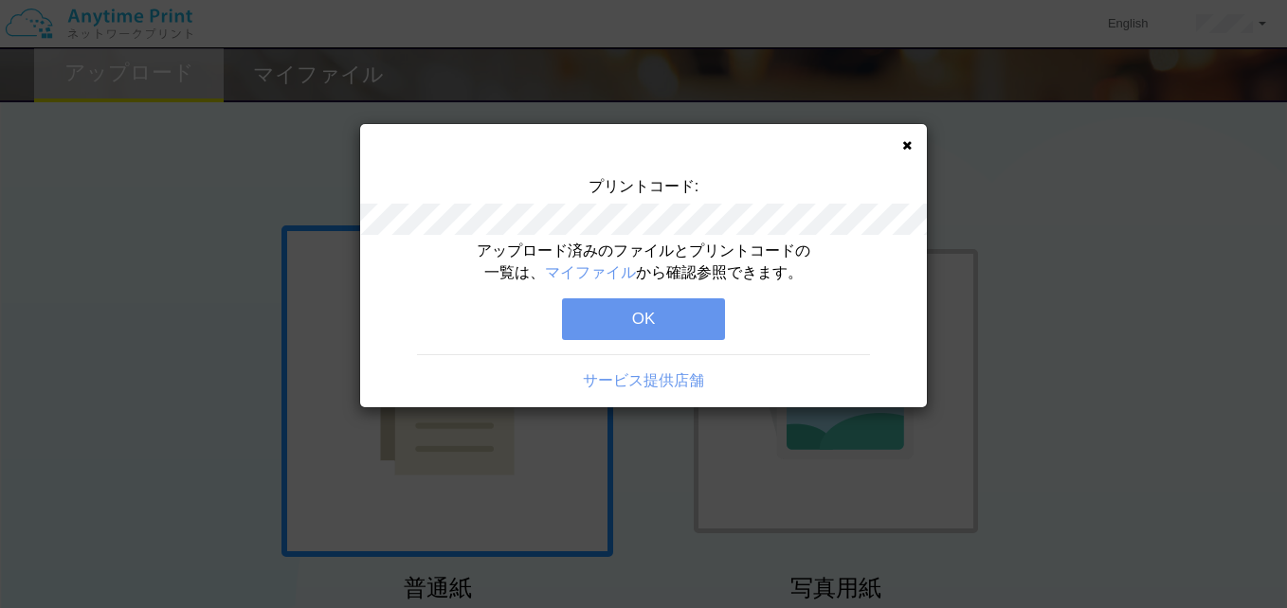
click at [571, 331] on button "OK" at bounding box center [643, 319] width 163 height 42
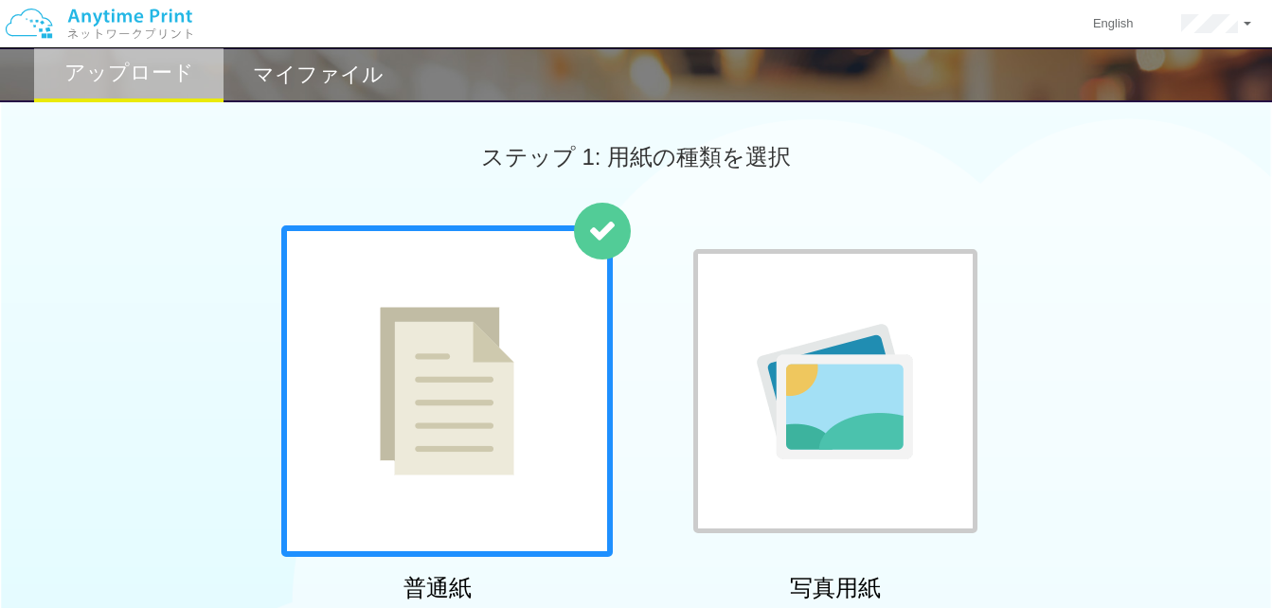
click at [232, 90] on div "マイファイル" at bounding box center [318, 74] width 189 height 55
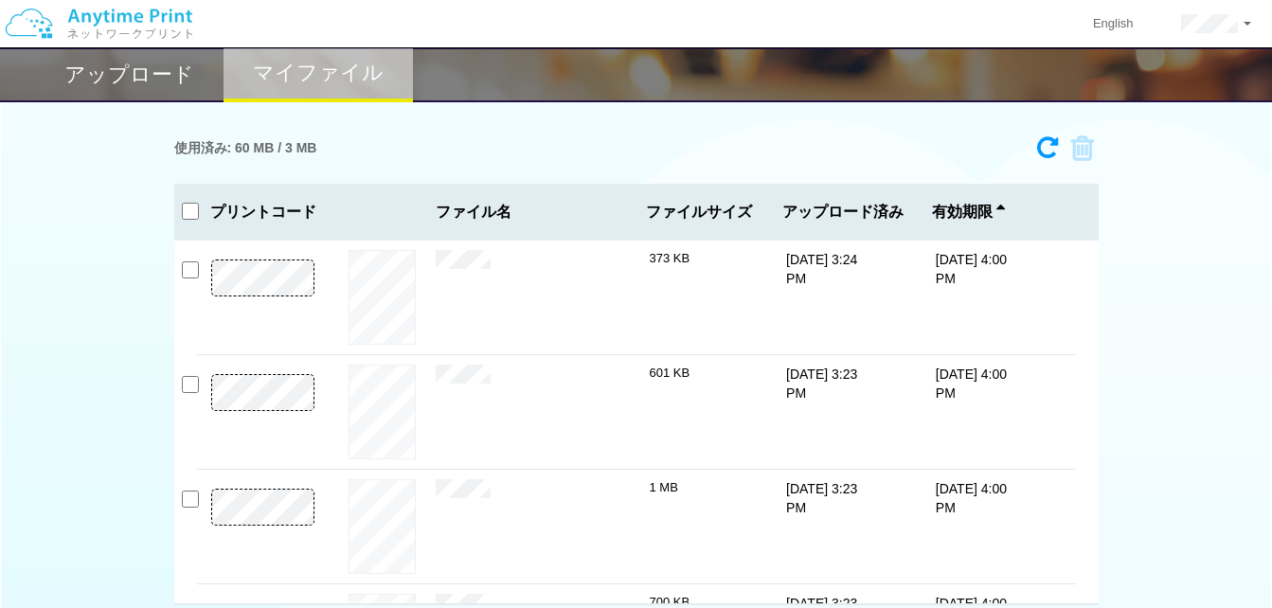
click at [118, 58] on div "アップロード" at bounding box center [128, 74] width 189 height 55
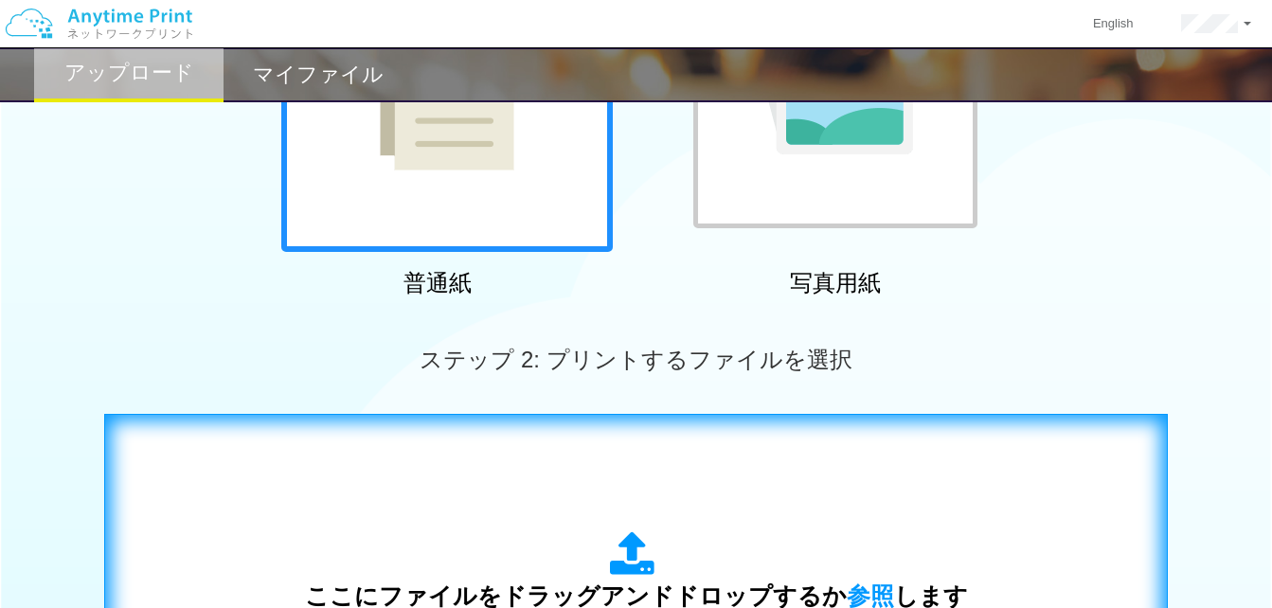
scroll to position [568, 0]
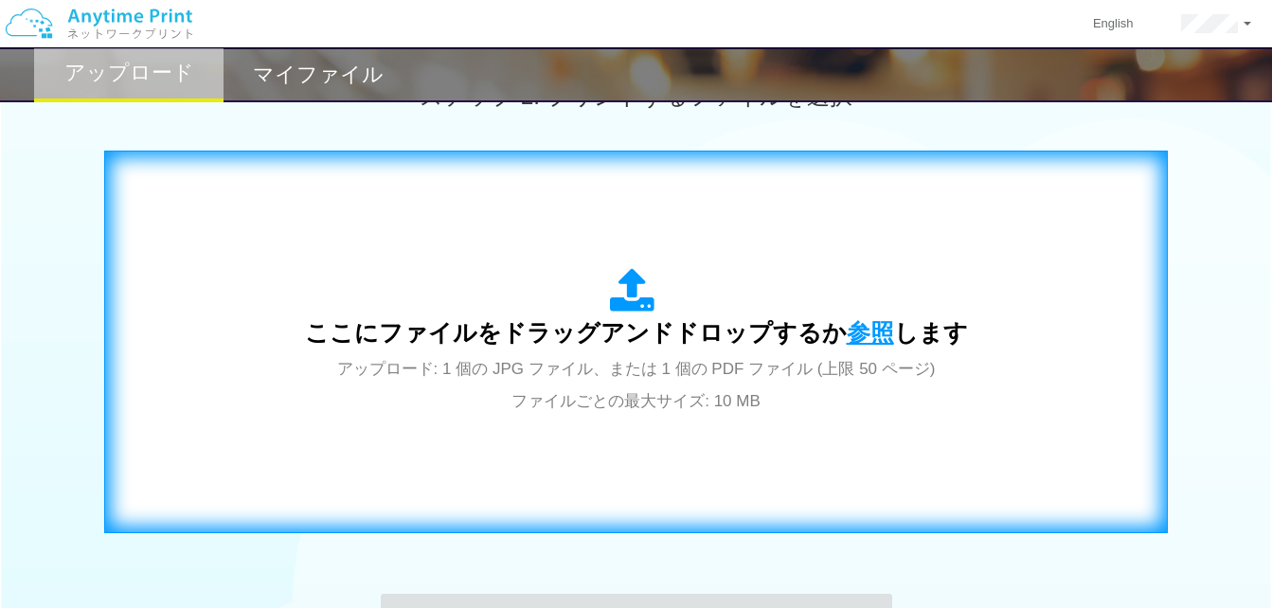
click at [853, 340] on span "参照" at bounding box center [870, 332] width 47 height 27
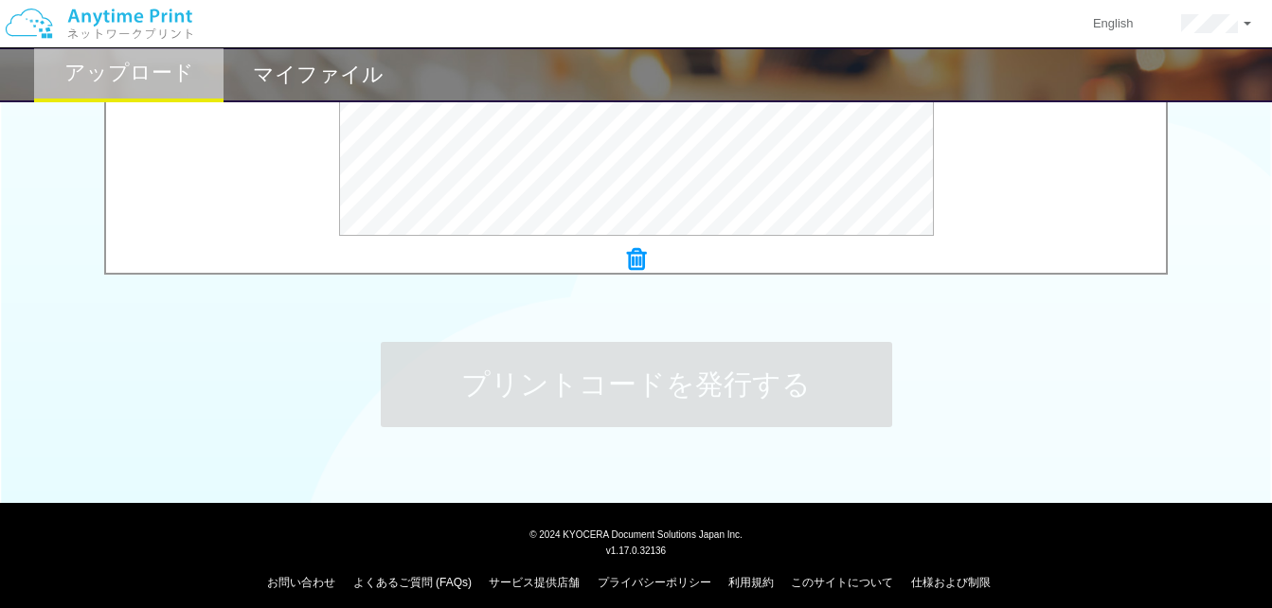
scroll to position [833, 0]
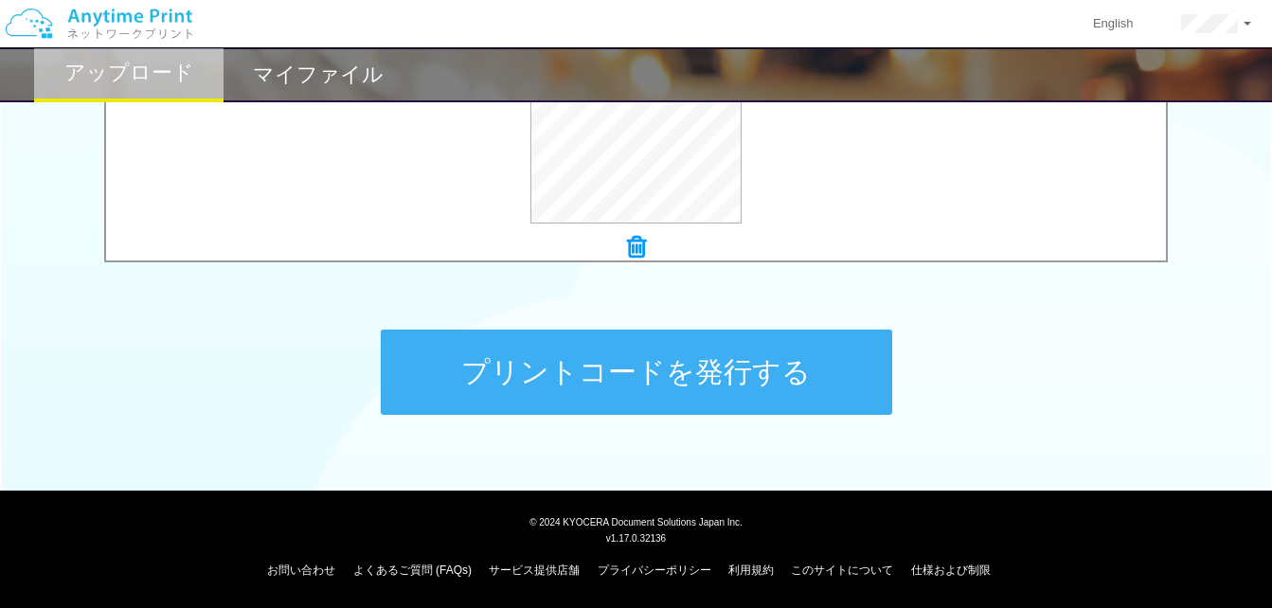
click at [696, 402] on button "プリントコードを発行する" at bounding box center [637, 372] width 512 height 85
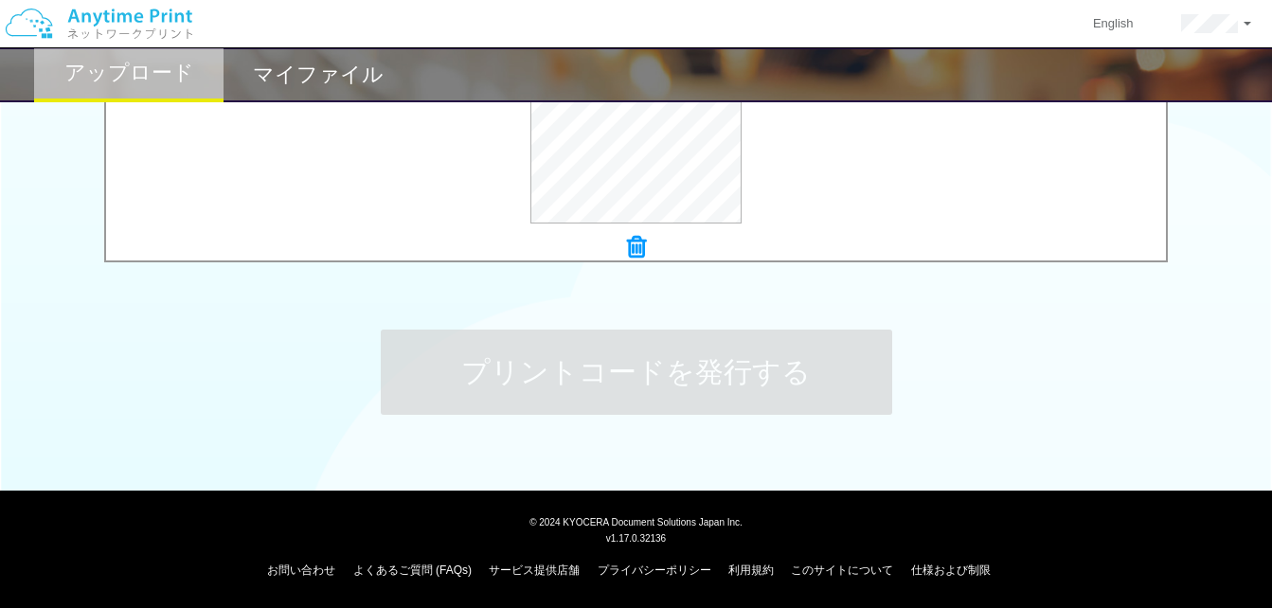
scroll to position [0, 0]
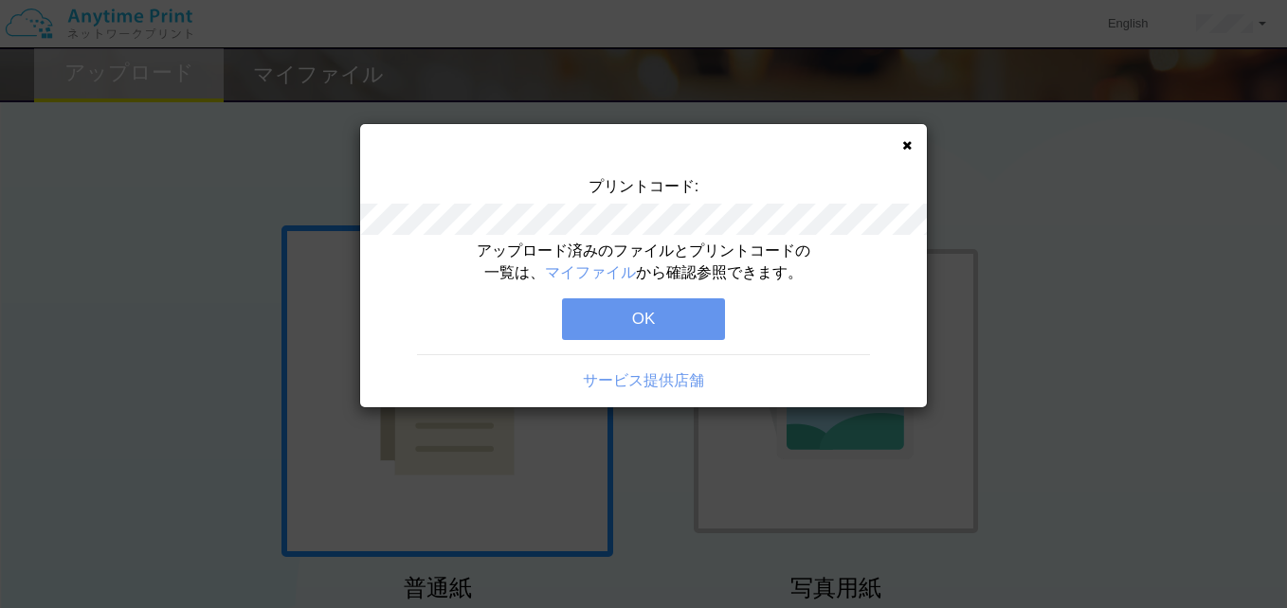
click at [678, 321] on button "OK" at bounding box center [643, 319] width 163 height 42
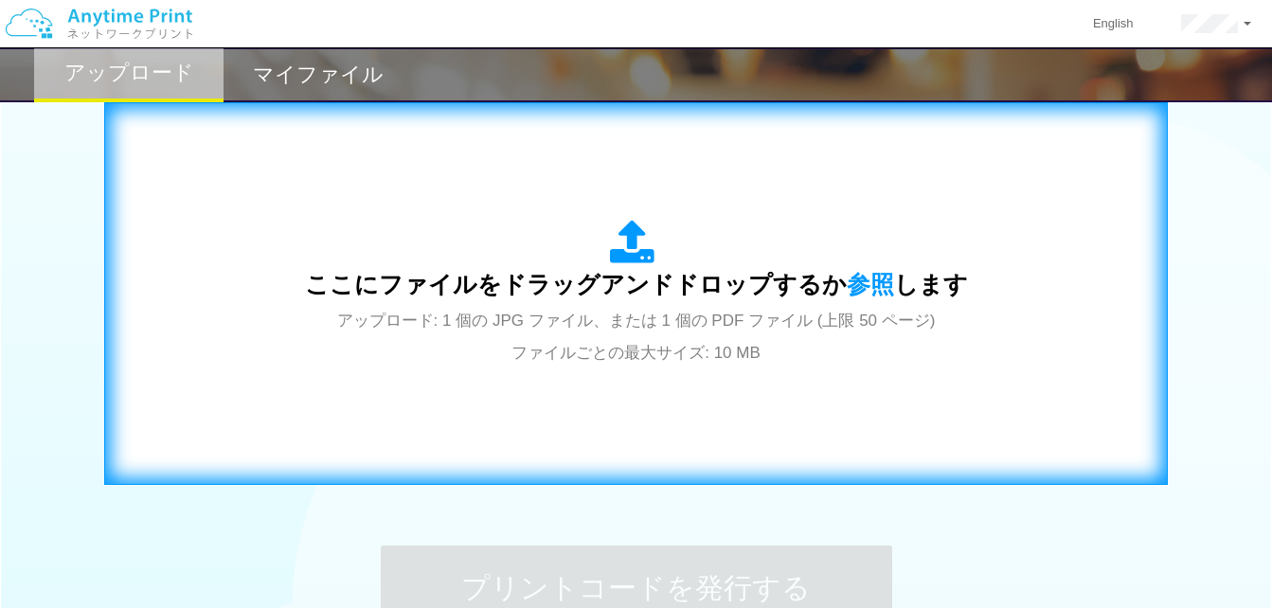
scroll to position [663, 0]
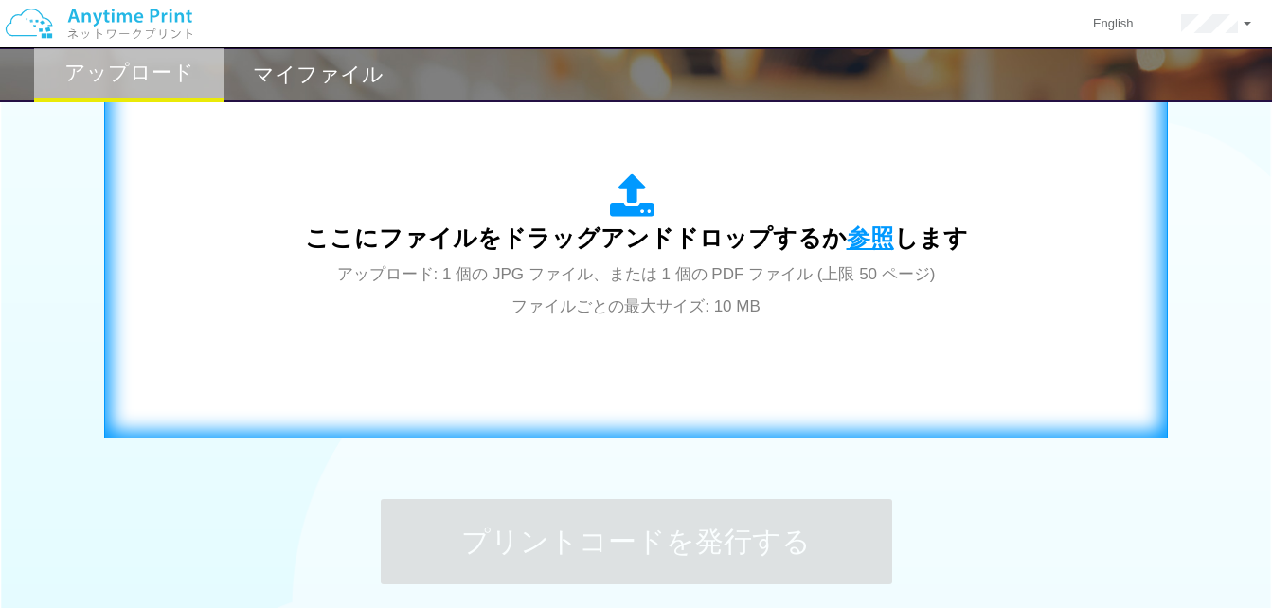
click at [859, 239] on span "参照" at bounding box center [870, 238] width 47 height 27
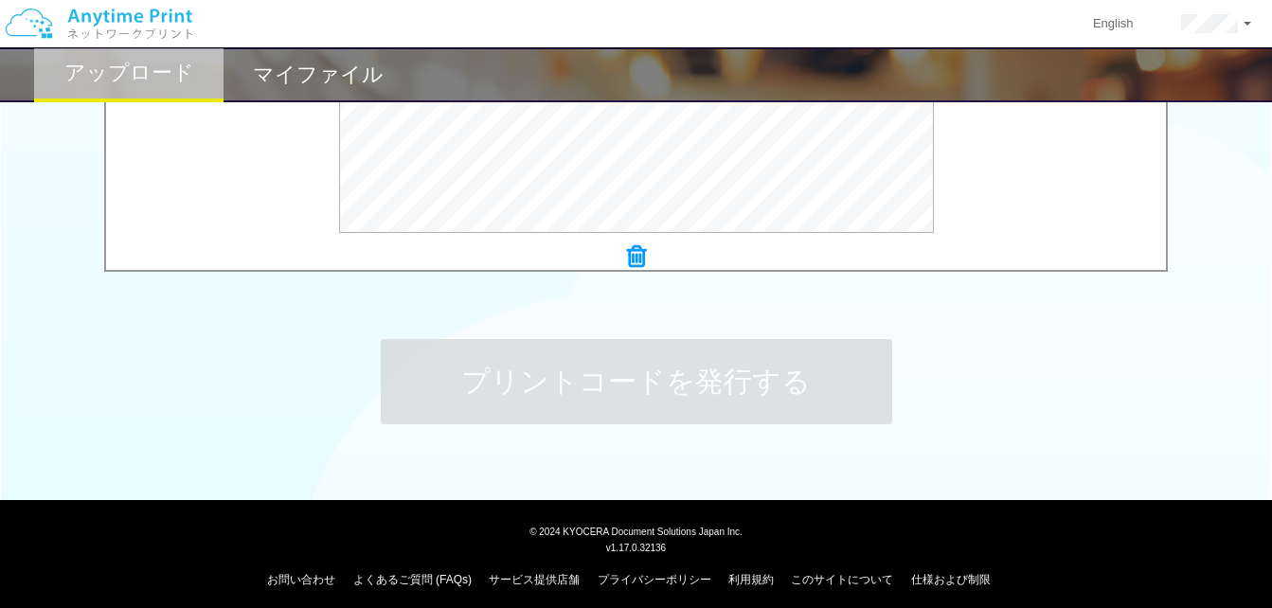
scroll to position [833, 0]
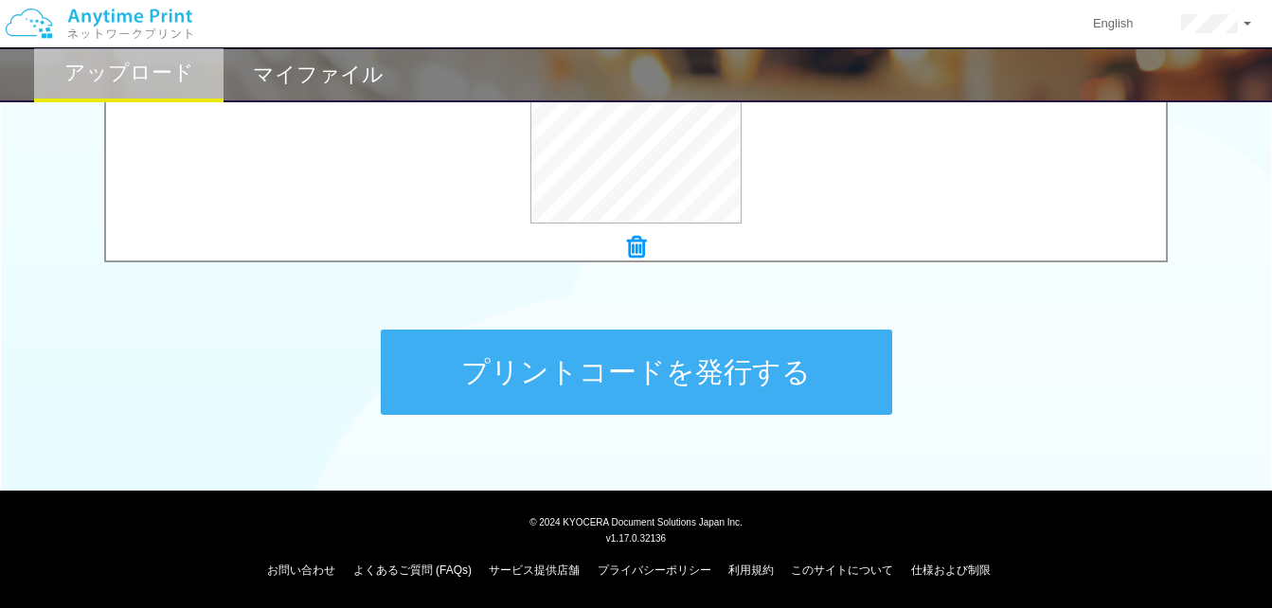
click at [712, 396] on button "プリントコードを発行する" at bounding box center [637, 372] width 512 height 85
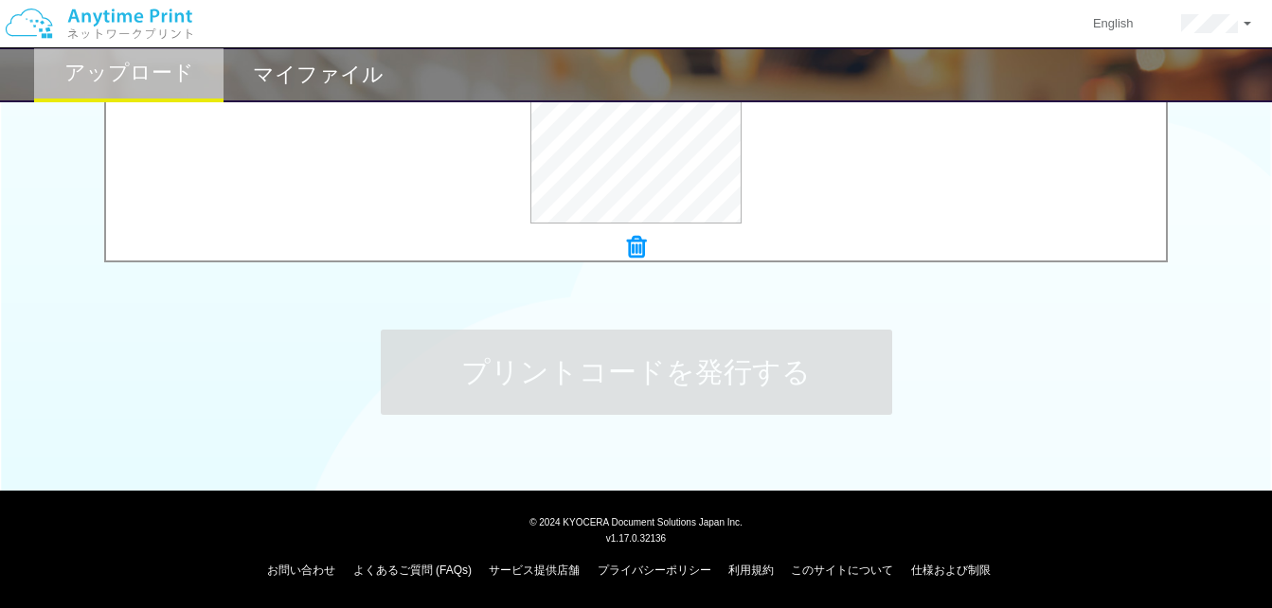
scroll to position [0, 0]
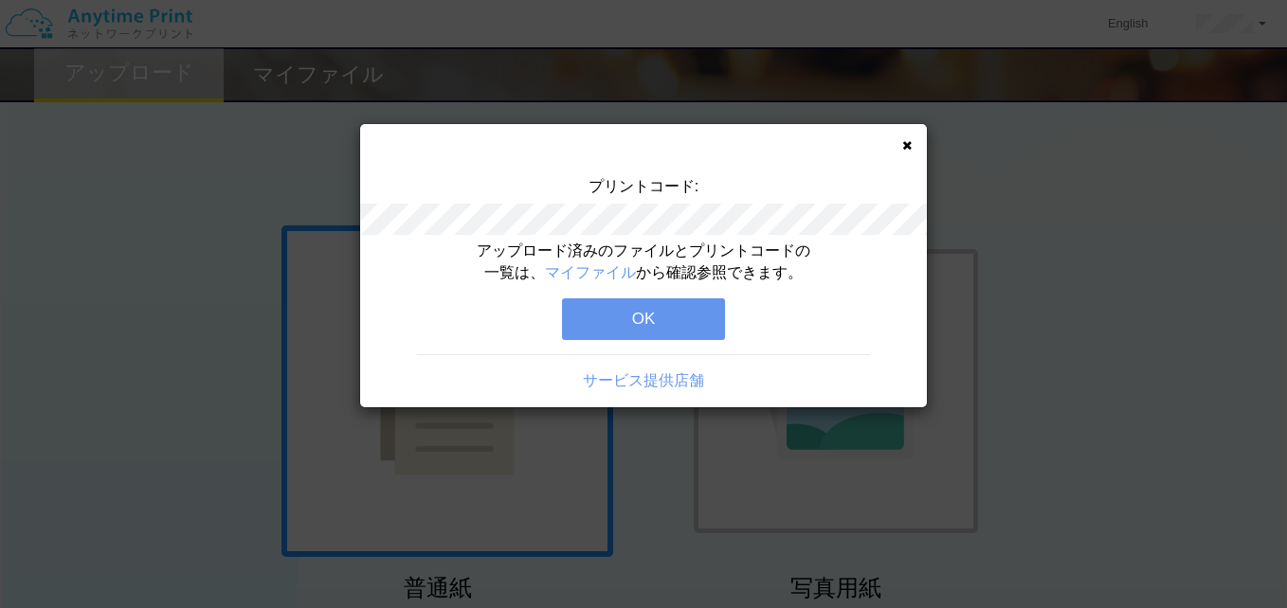
click at [584, 331] on button "OK" at bounding box center [643, 319] width 163 height 42
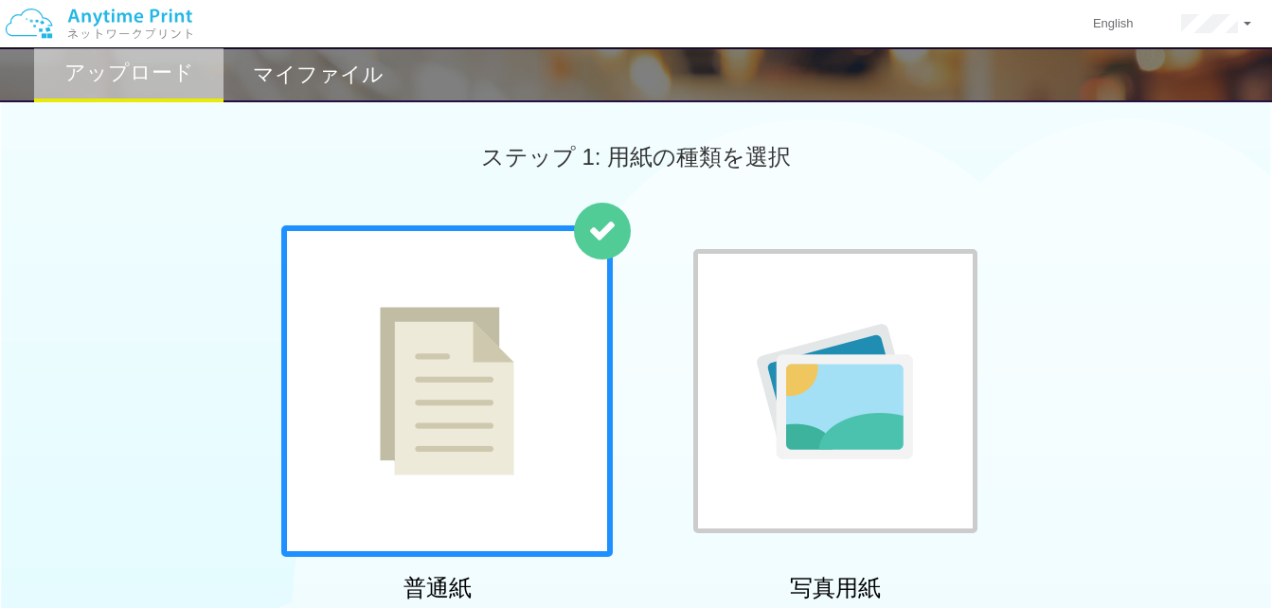
click at [299, 97] on div "マイファイル" at bounding box center [318, 74] width 189 height 55
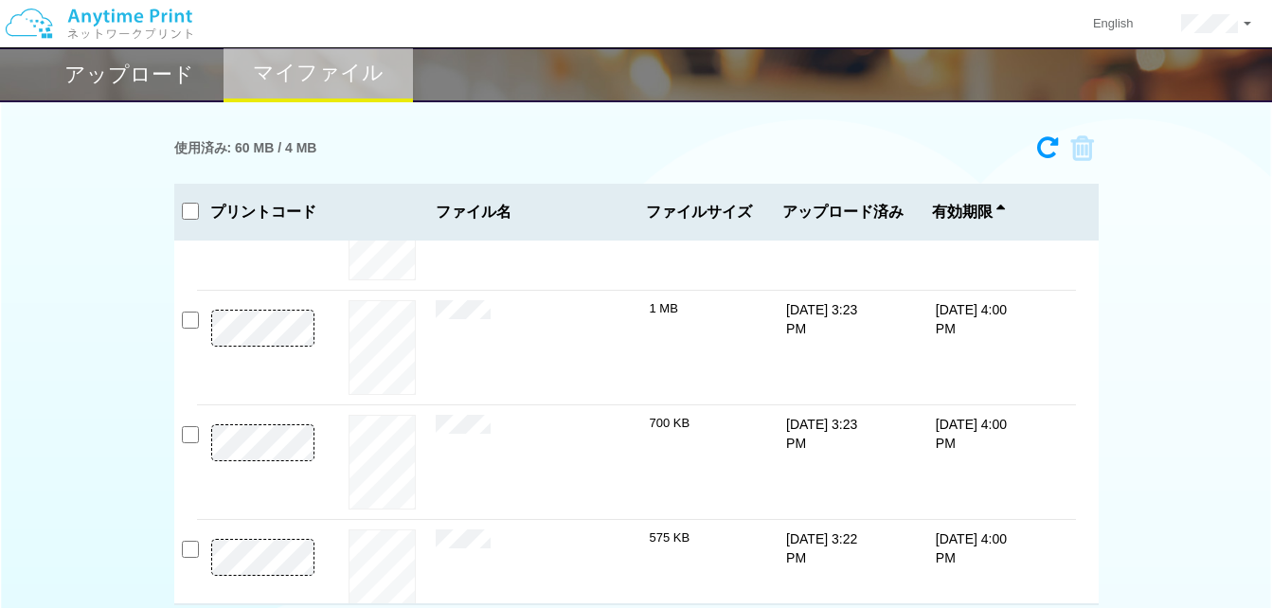
scroll to position [440, 0]
